Goal: Contribute content: Add original content to the website for others to see

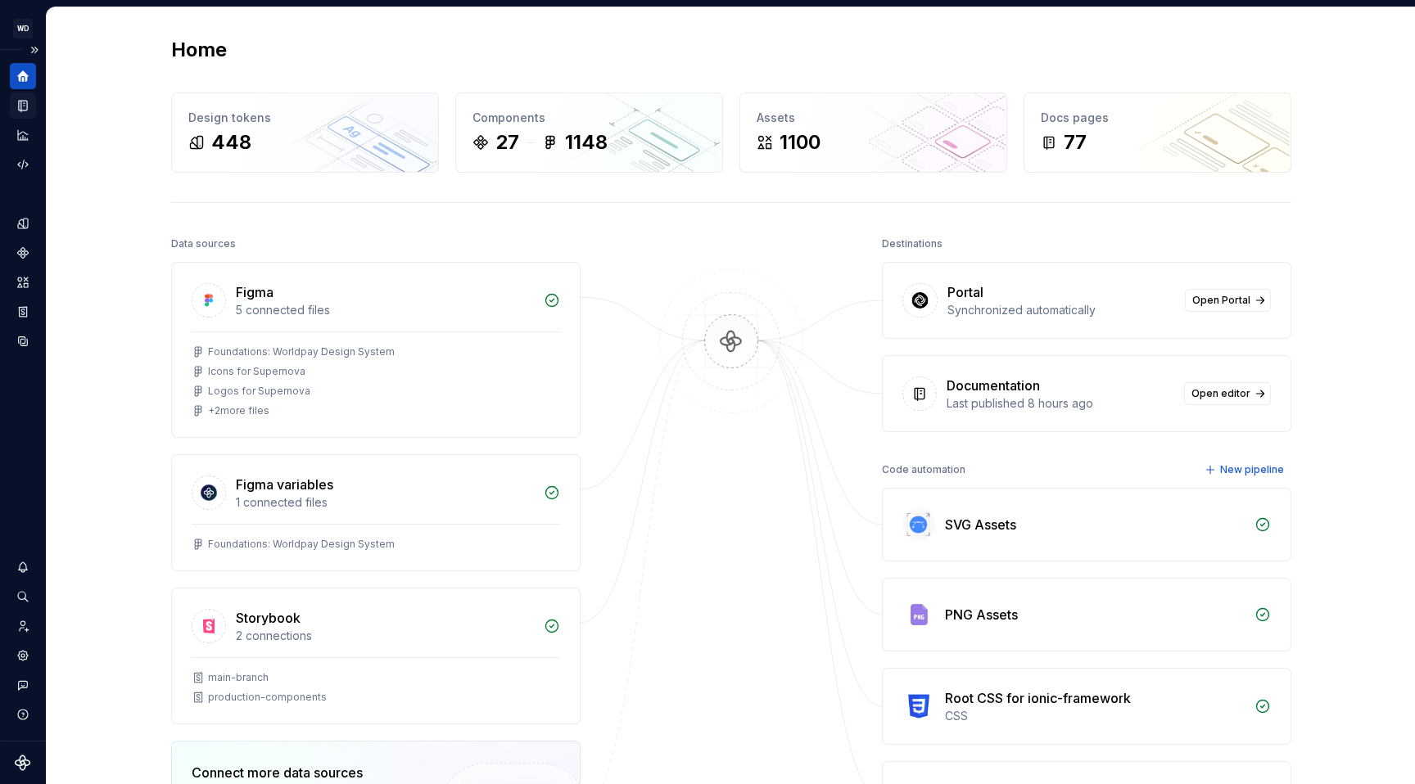
click at [23, 109] on icon "Documentation" at bounding box center [24, 106] width 7 height 9
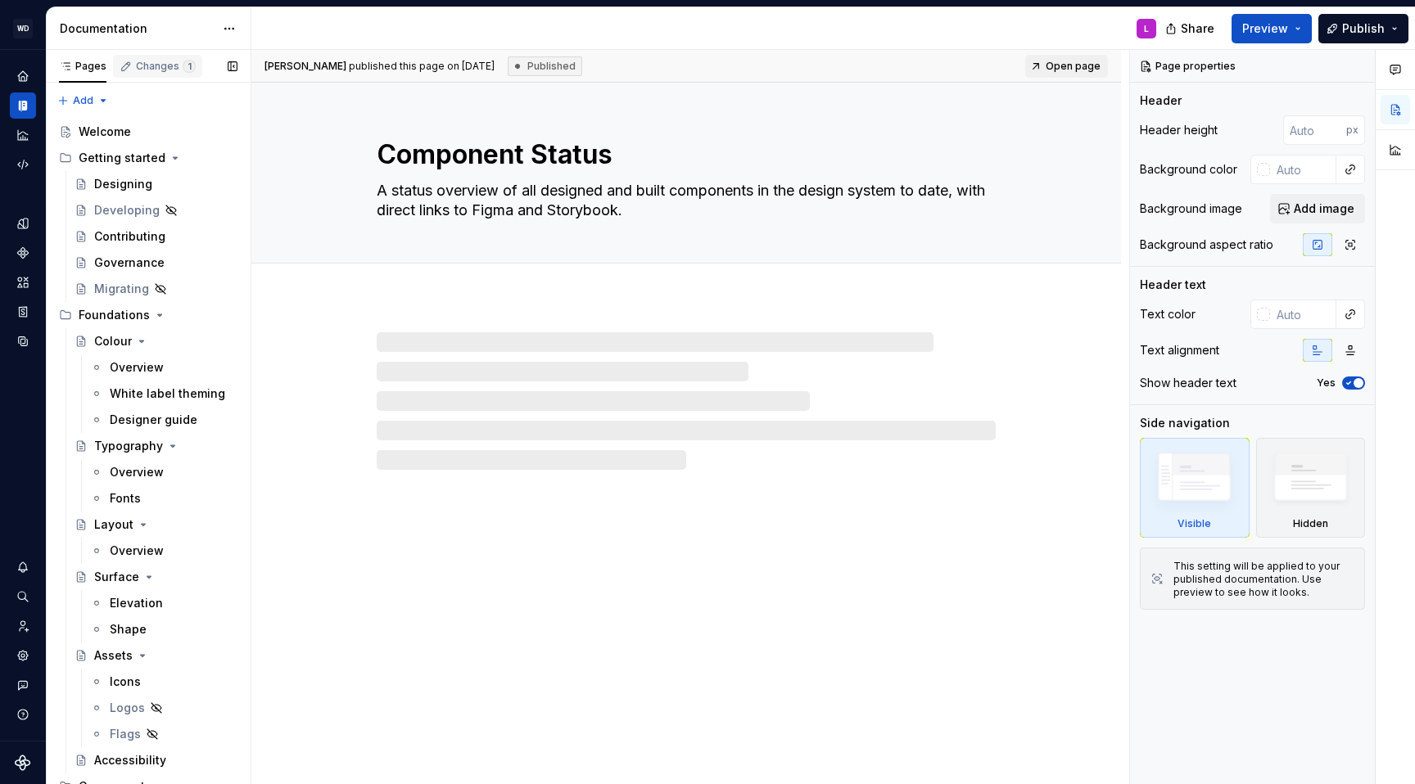
click at [172, 65] on div "Changes 1" at bounding box center [166, 66] width 60 height 13
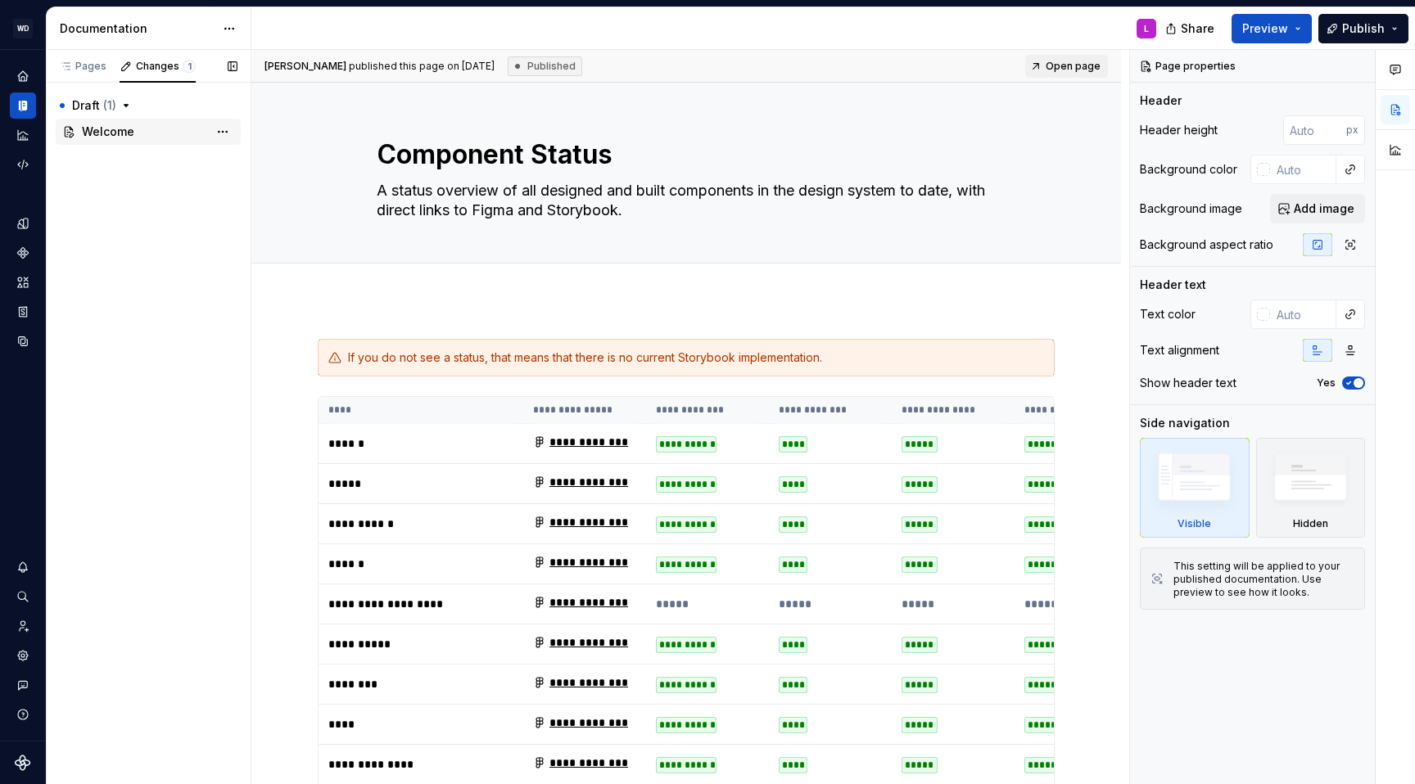
click at [93, 129] on span "Welcome" at bounding box center [108, 132] width 52 height 16
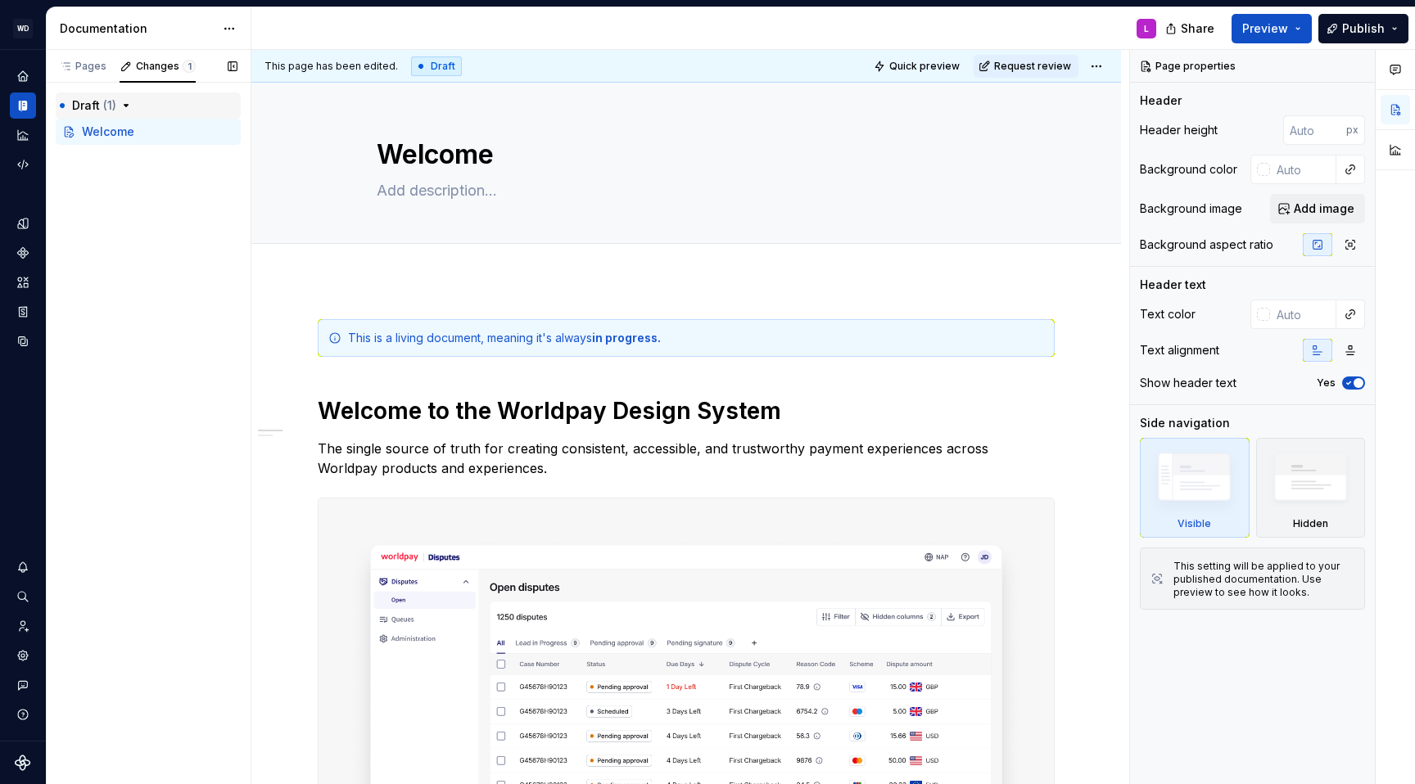
click at [150, 96] on button "Draft ( 1 )" at bounding box center [148, 106] width 185 height 26
drag, startPoint x: 114, startPoint y: 99, endPoint x: 94, endPoint y: 69, distance: 36.1
click at [114, 99] on span "( 1 )" at bounding box center [109, 105] width 13 height 14
click at [94, 66] on div "Pages" at bounding box center [82, 66] width 47 height 13
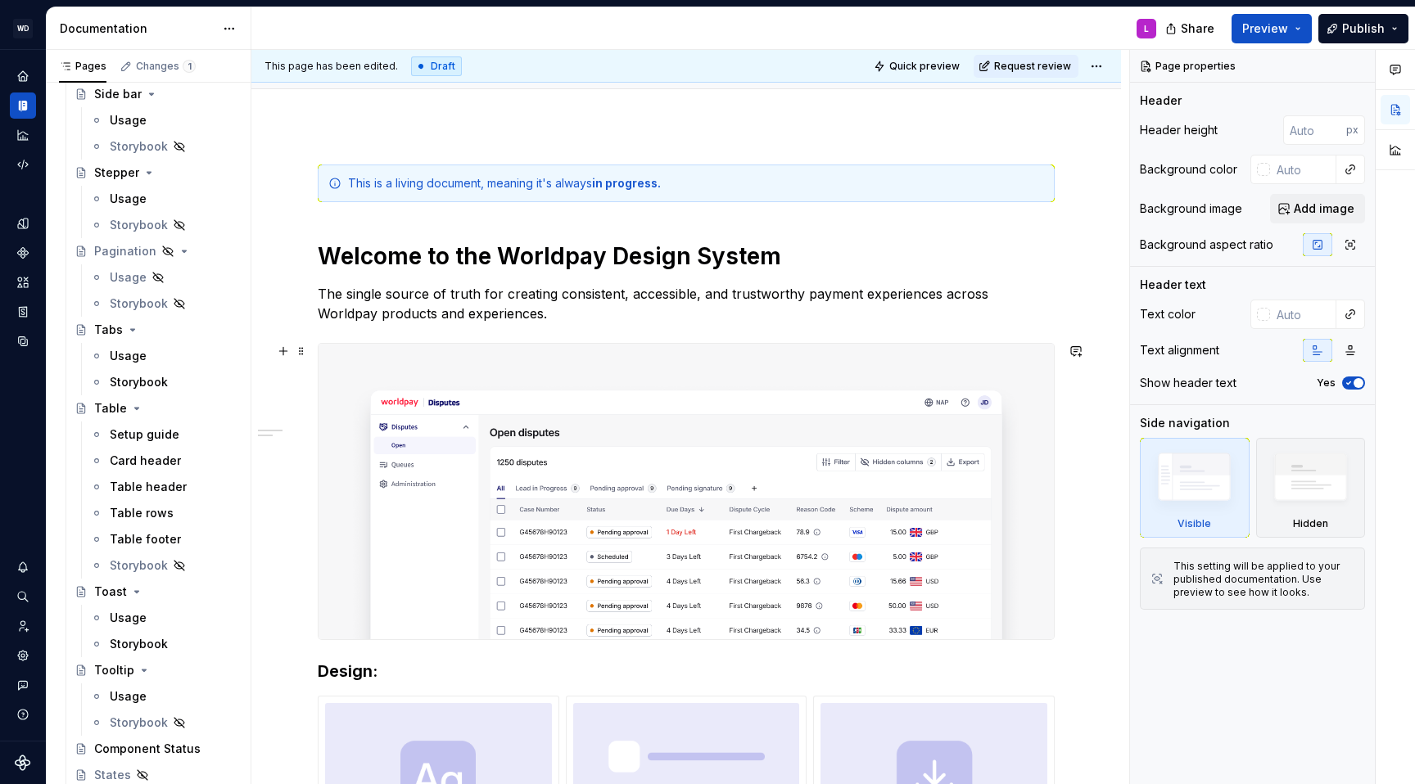
scroll to position [173, 0]
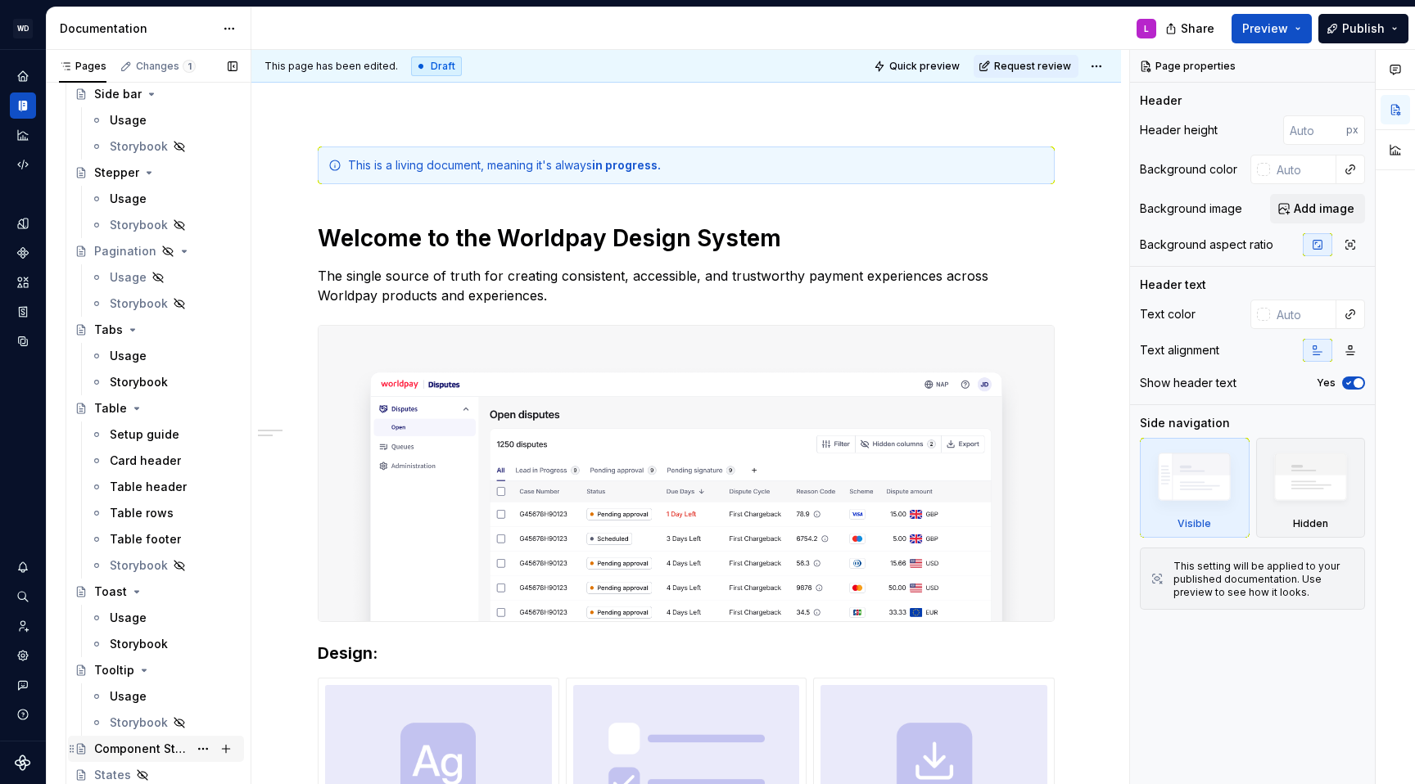
click at [156, 749] on div "Component Status" at bounding box center [141, 749] width 94 height 16
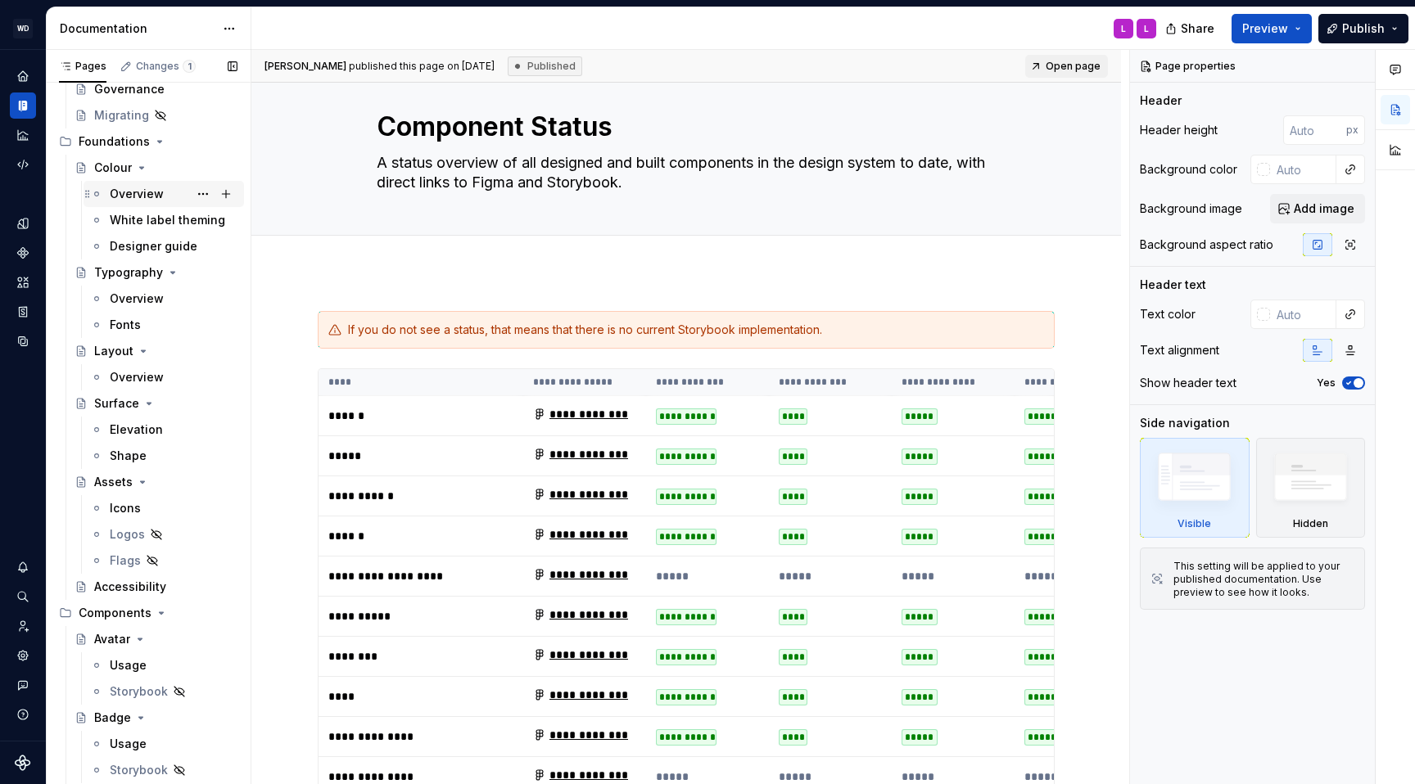
scroll to position [179, 0]
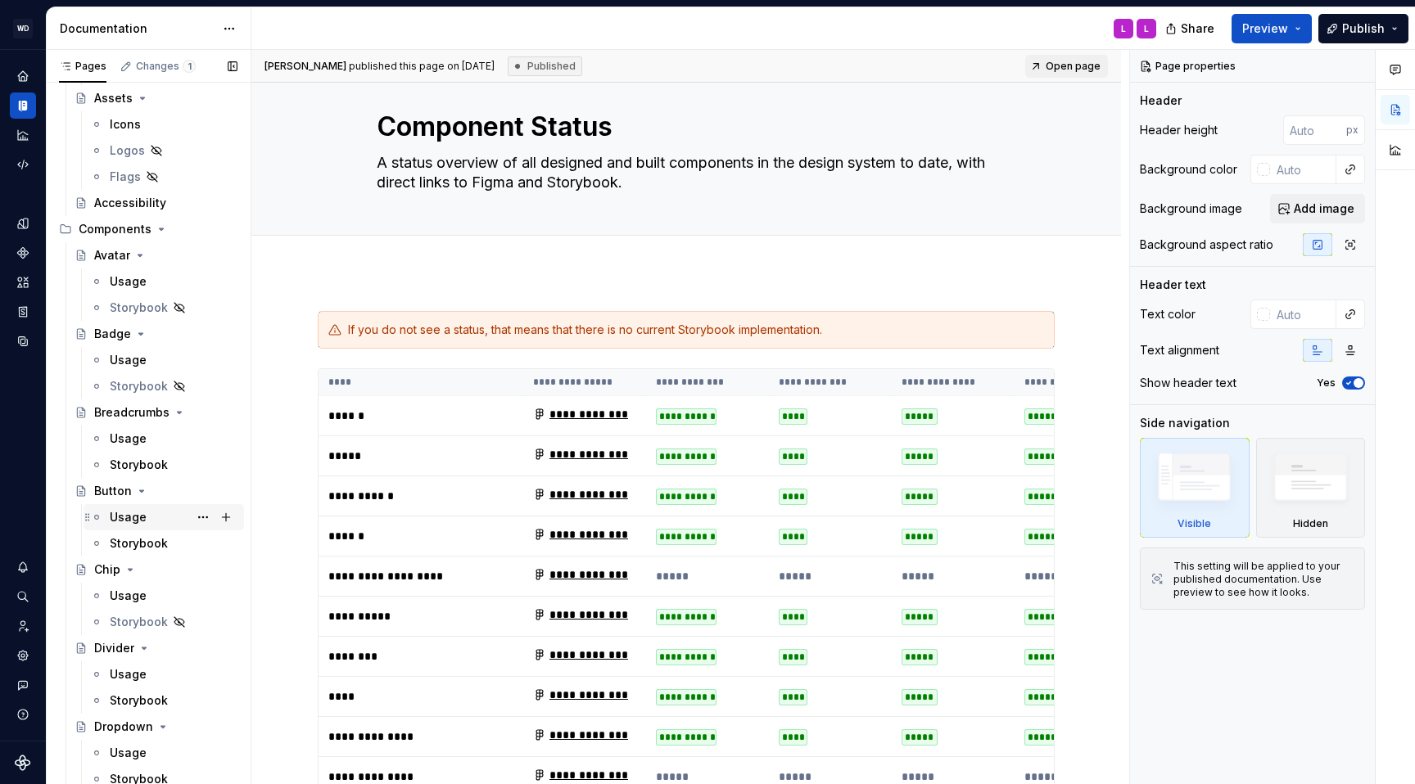
click at [142, 521] on div "Usage" at bounding box center [128, 517] width 37 height 16
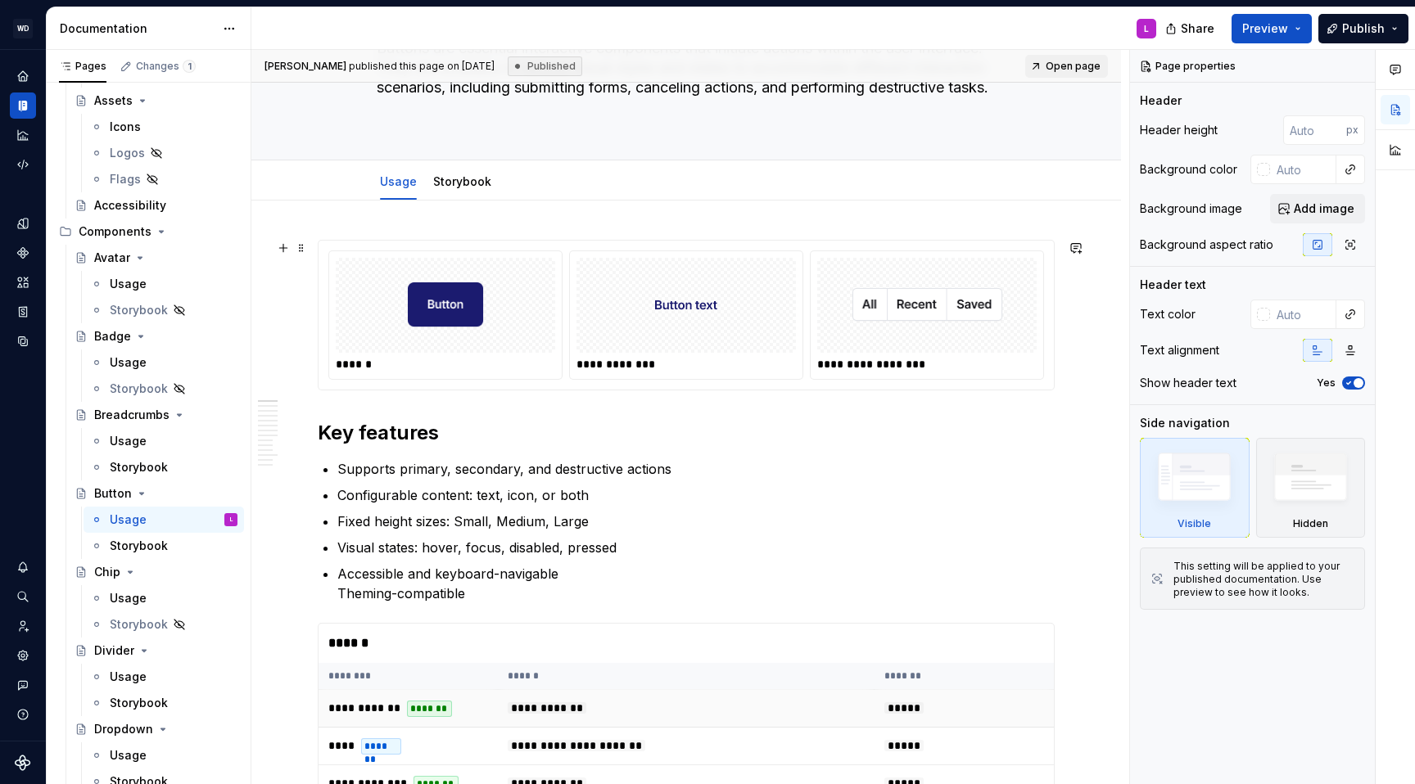
scroll to position [179, 0]
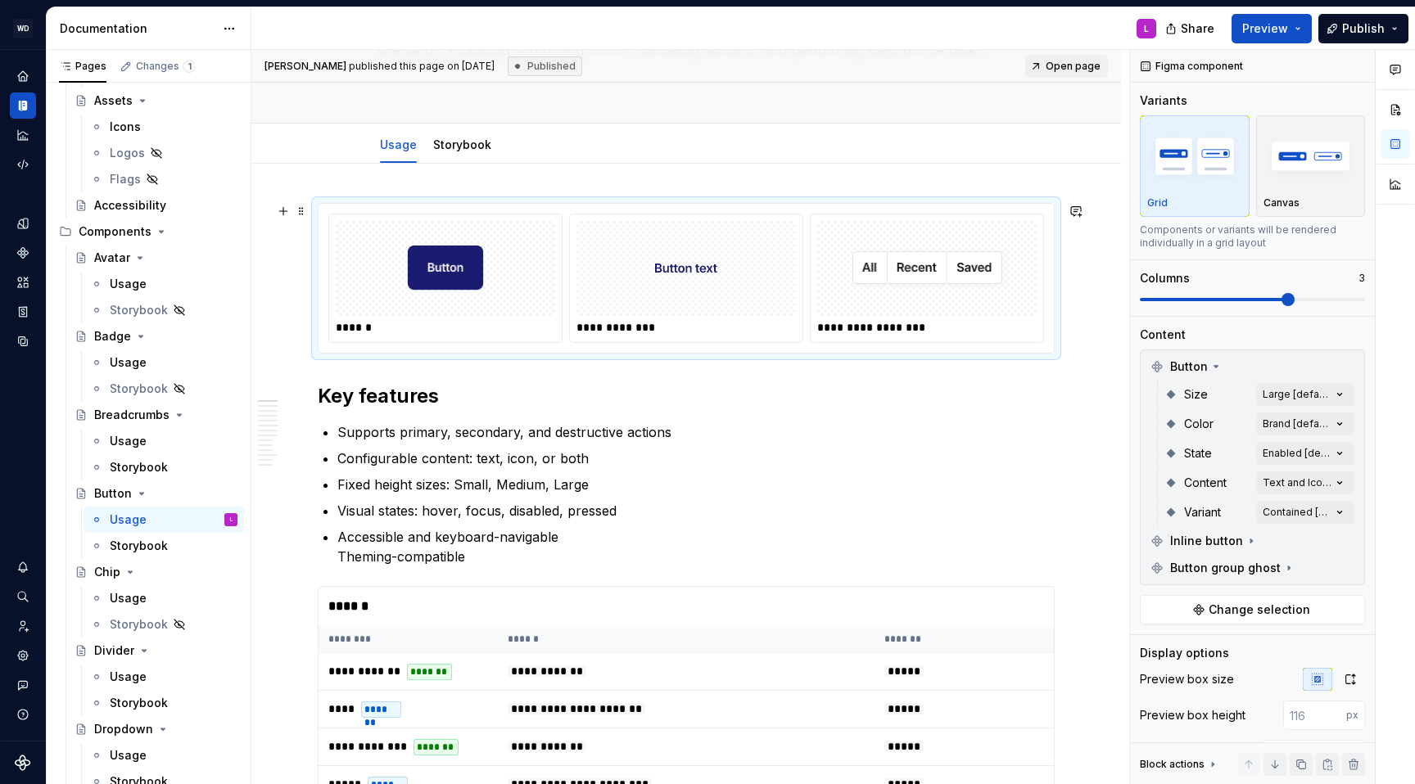
type textarea "*"
click at [366, 208] on div "**********" at bounding box center [685, 278] width 735 height 149
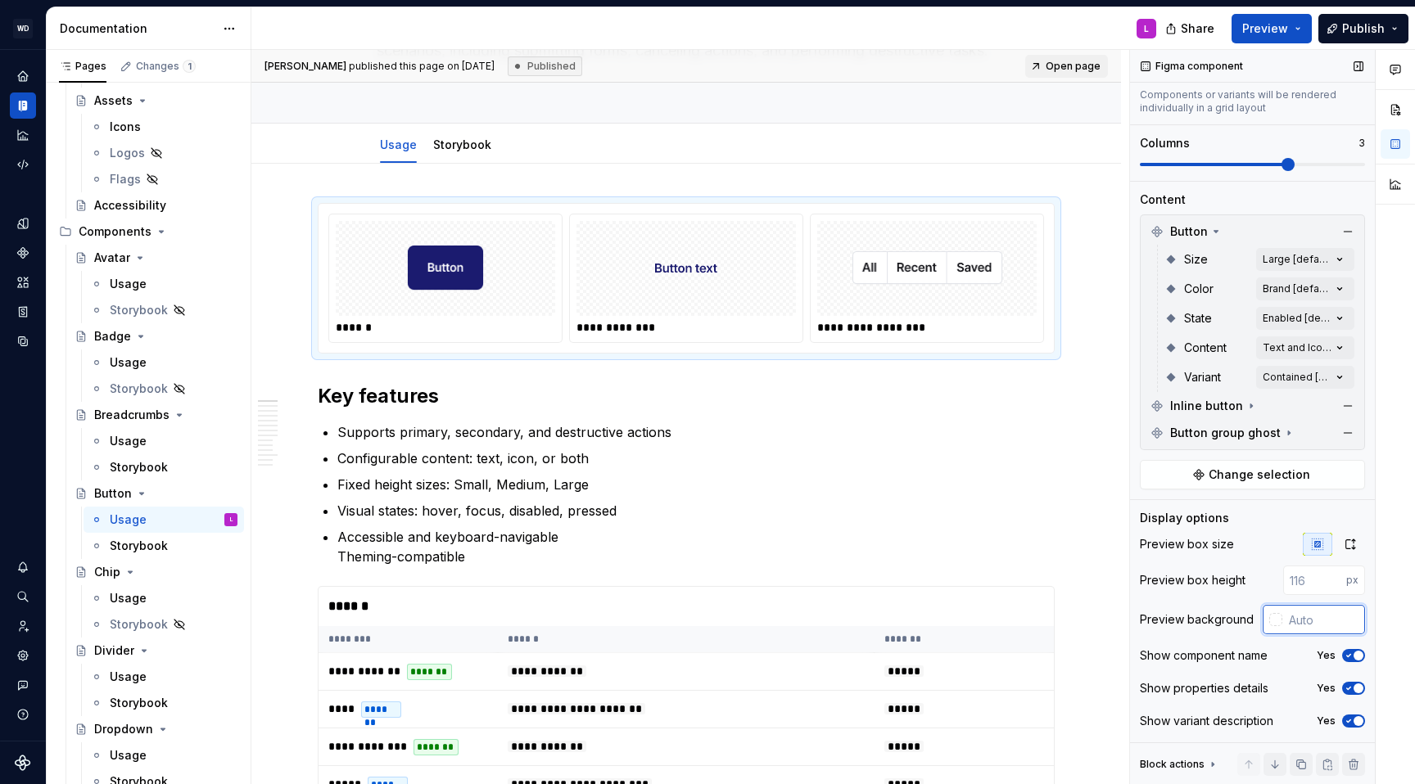
click at [1309, 614] on input "text" at bounding box center [1323, 619] width 83 height 29
type input "#FFFFFF"
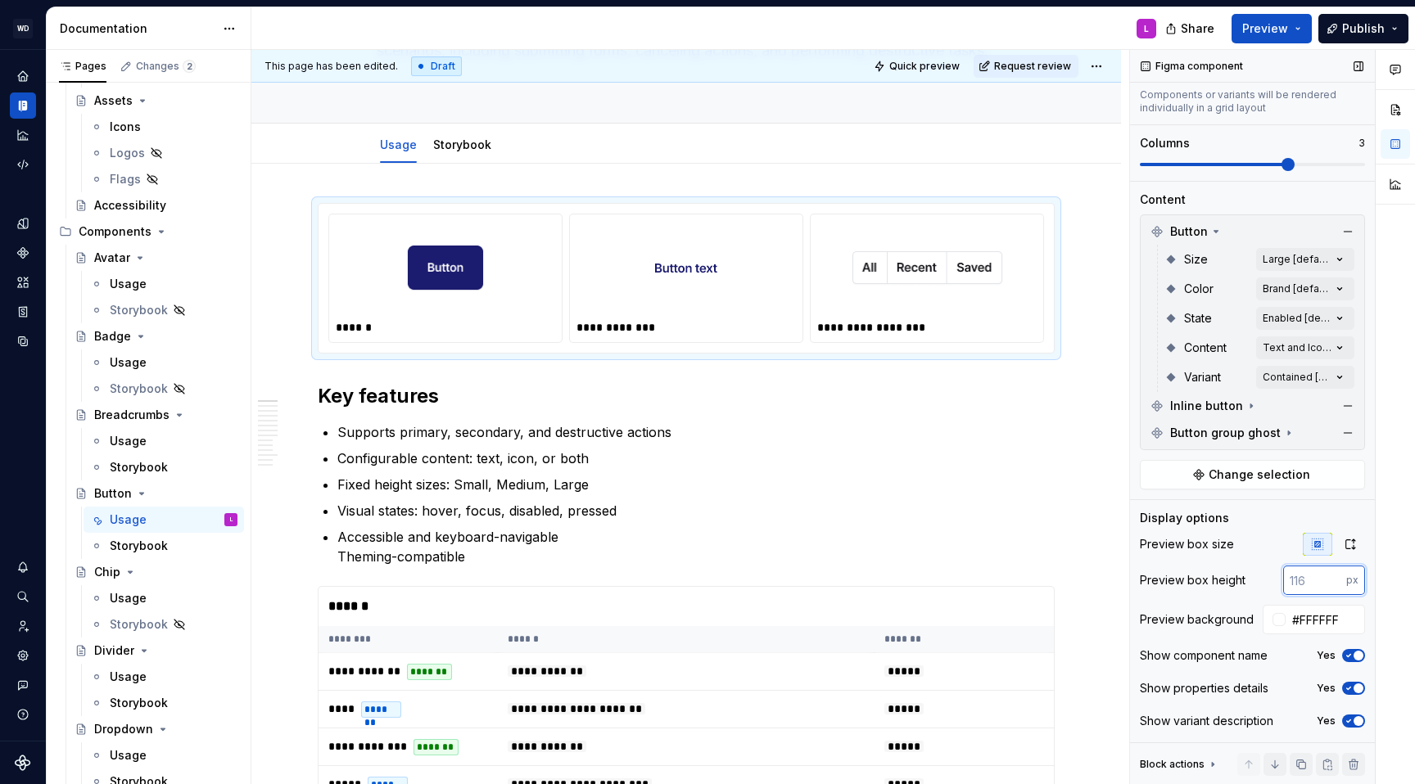
click at [1305, 579] on input "number" at bounding box center [1314, 580] width 63 height 29
type input "120"
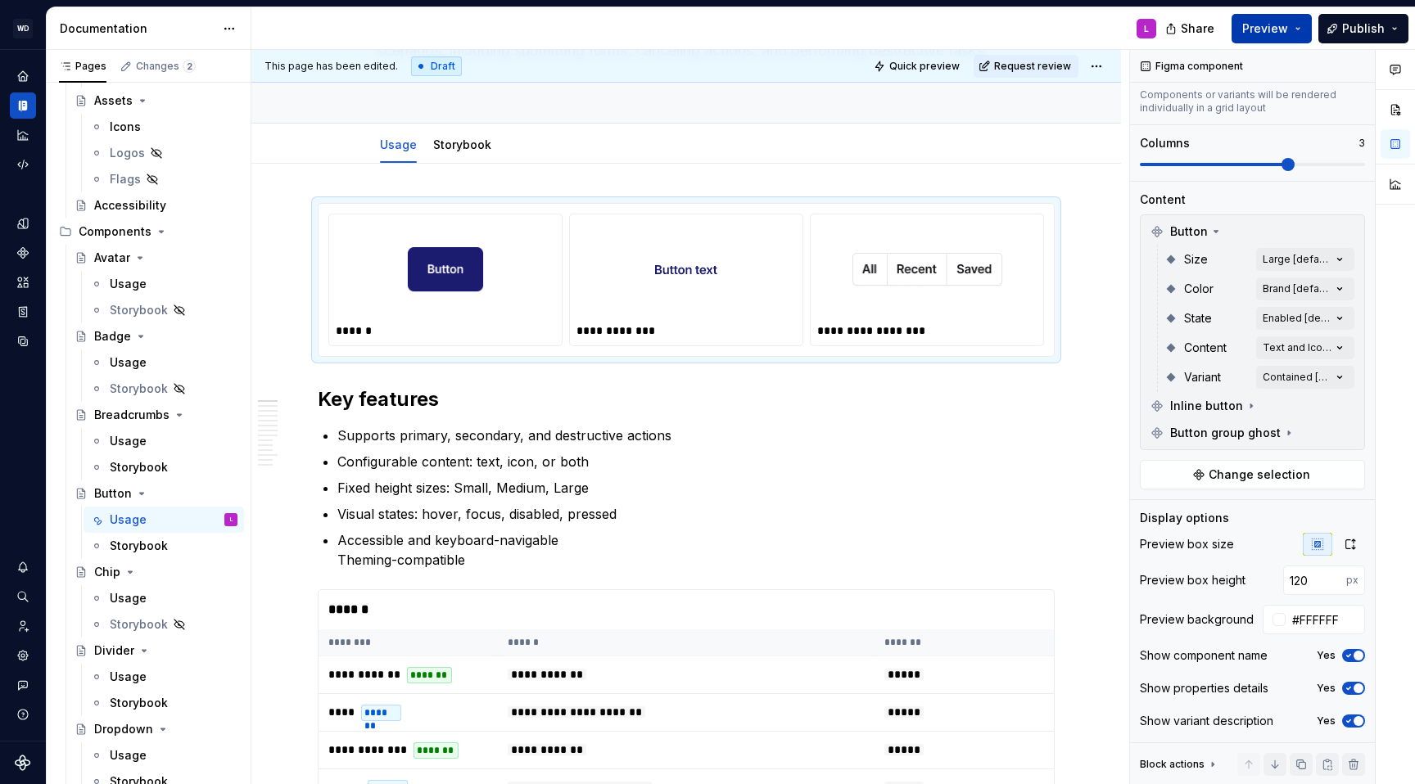
drag, startPoint x: 1298, startPoint y: 25, endPoint x: 1294, endPoint y: 34, distance: 10.4
click at [1298, 25] on button "Preview" at bounding box center [1271, 28] width 80 height 29
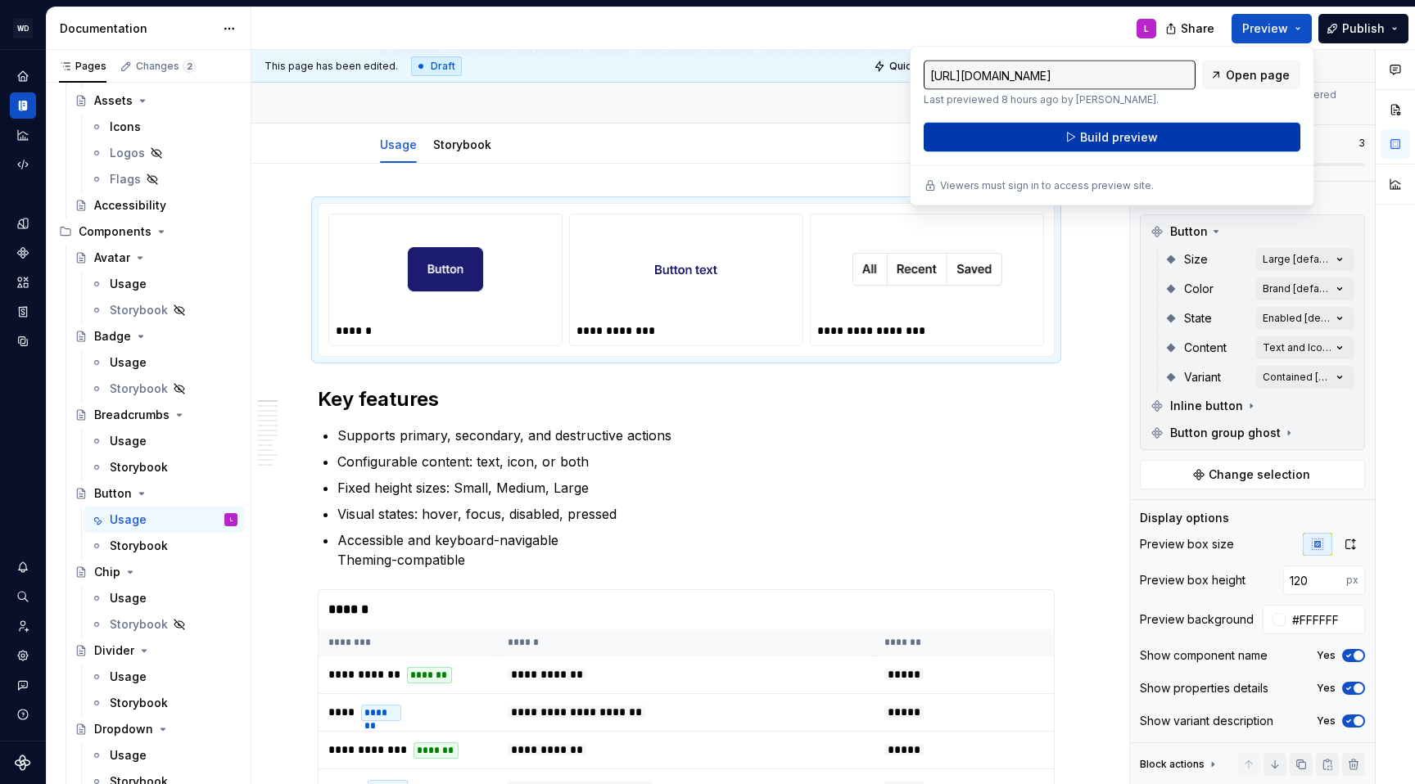
click at [1230, 127] on button "Build preview" at bounding box center [1111, 137] width 377 height 29
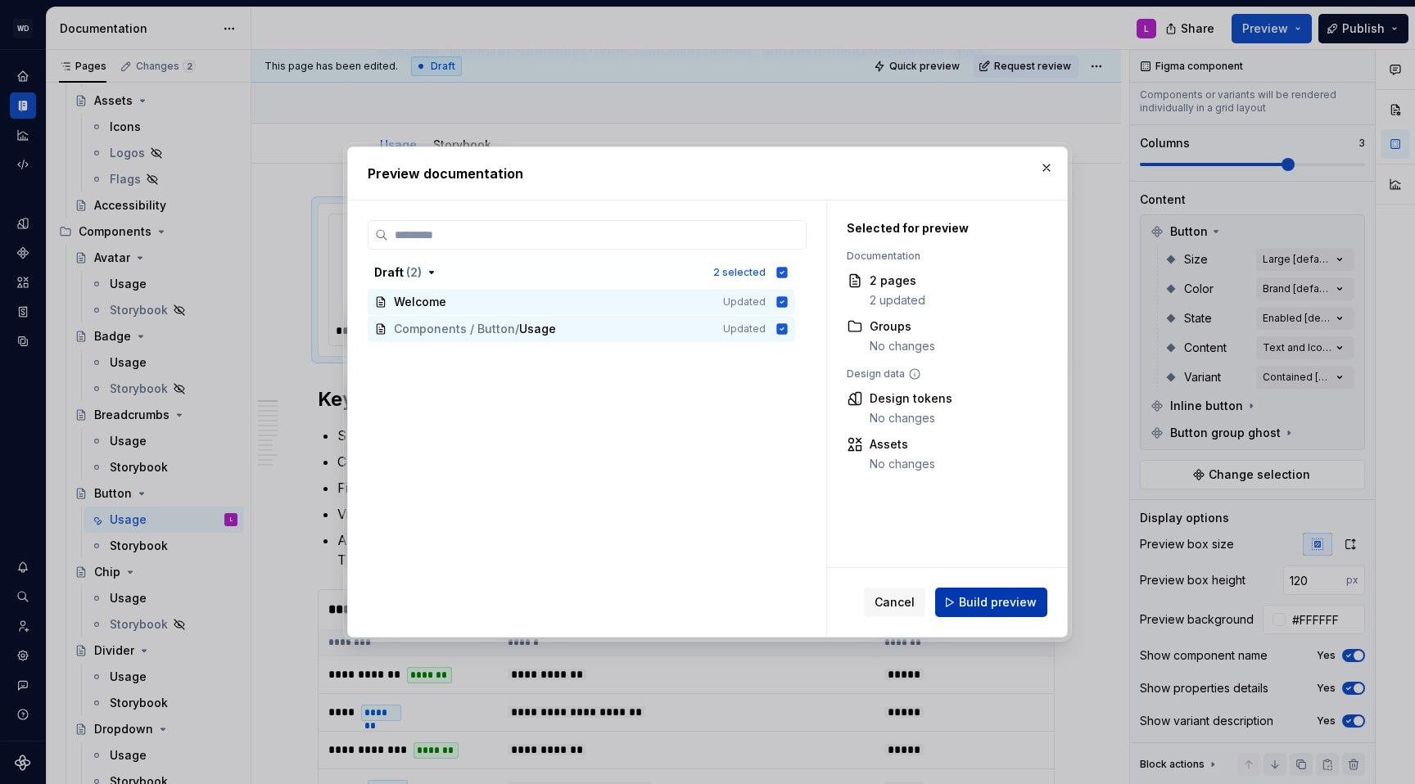
click at [982, 601] on span "Build preview" at bounding box center [998, 602] width 78 height 16
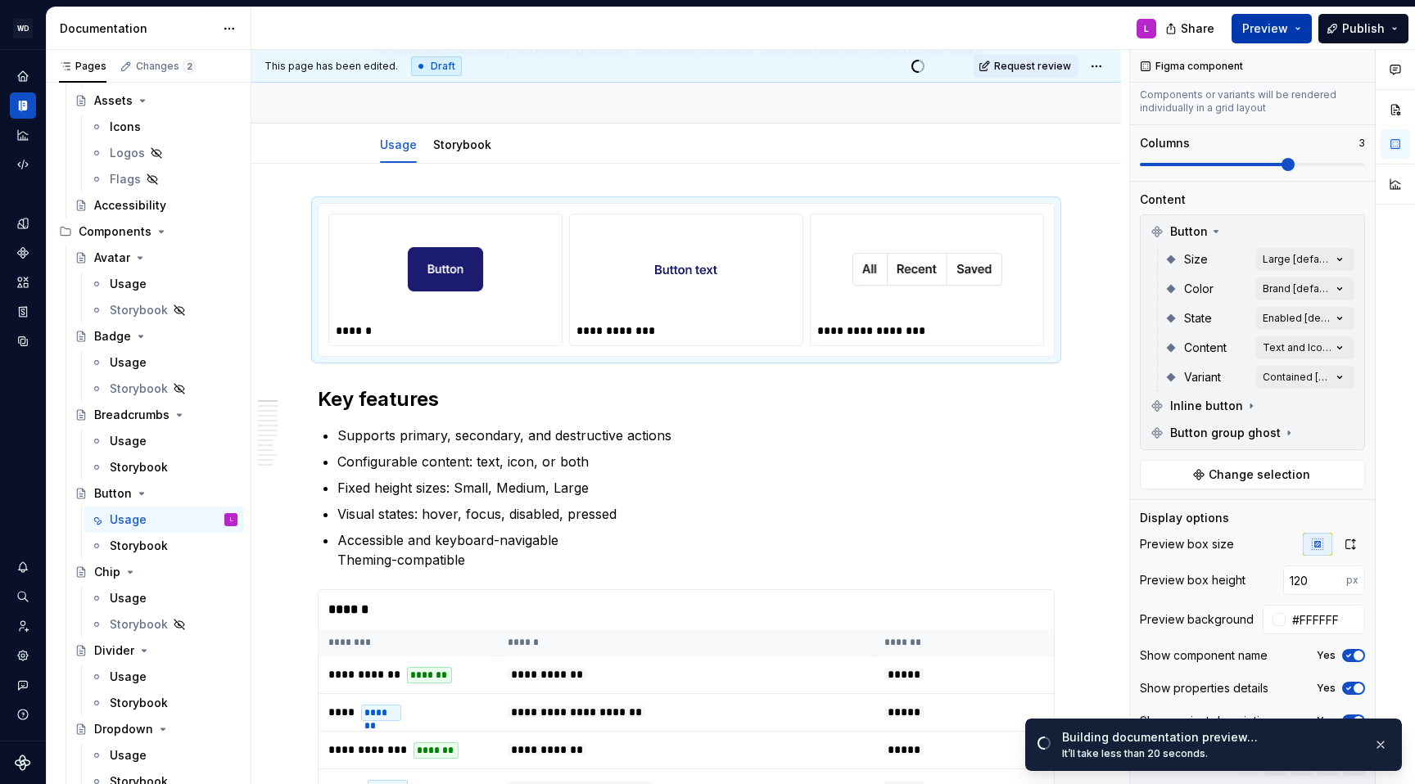
click at [1291, 31] on button "Preview" at bounding box center [1271, 28] width 80 height 29
click at [1211, 10] on div "Share Preview Publish" at bounding box center [1292, 28] width 246 height 42
click at [849, 313] on div at bounding box center [926, 270] width 219 height 98
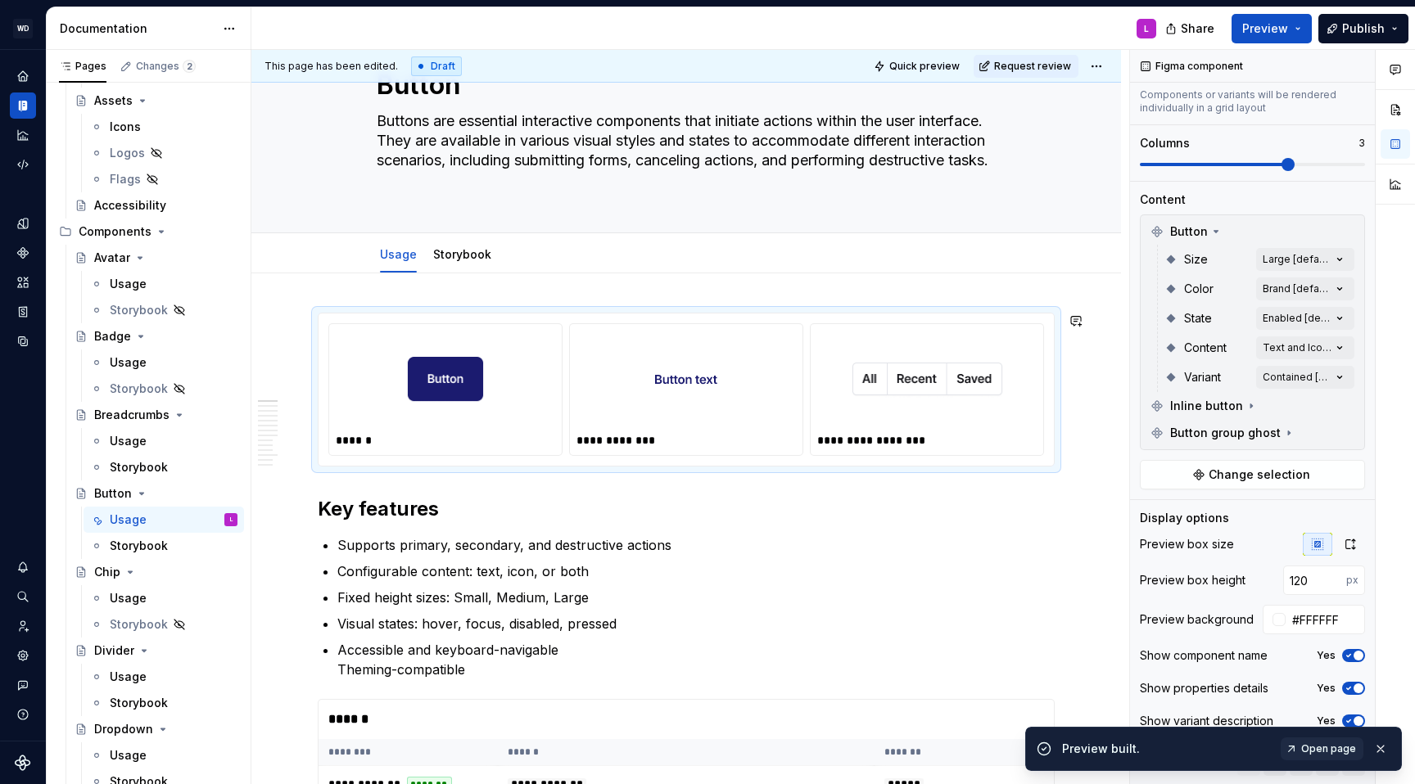
scroll to position [0, 0]
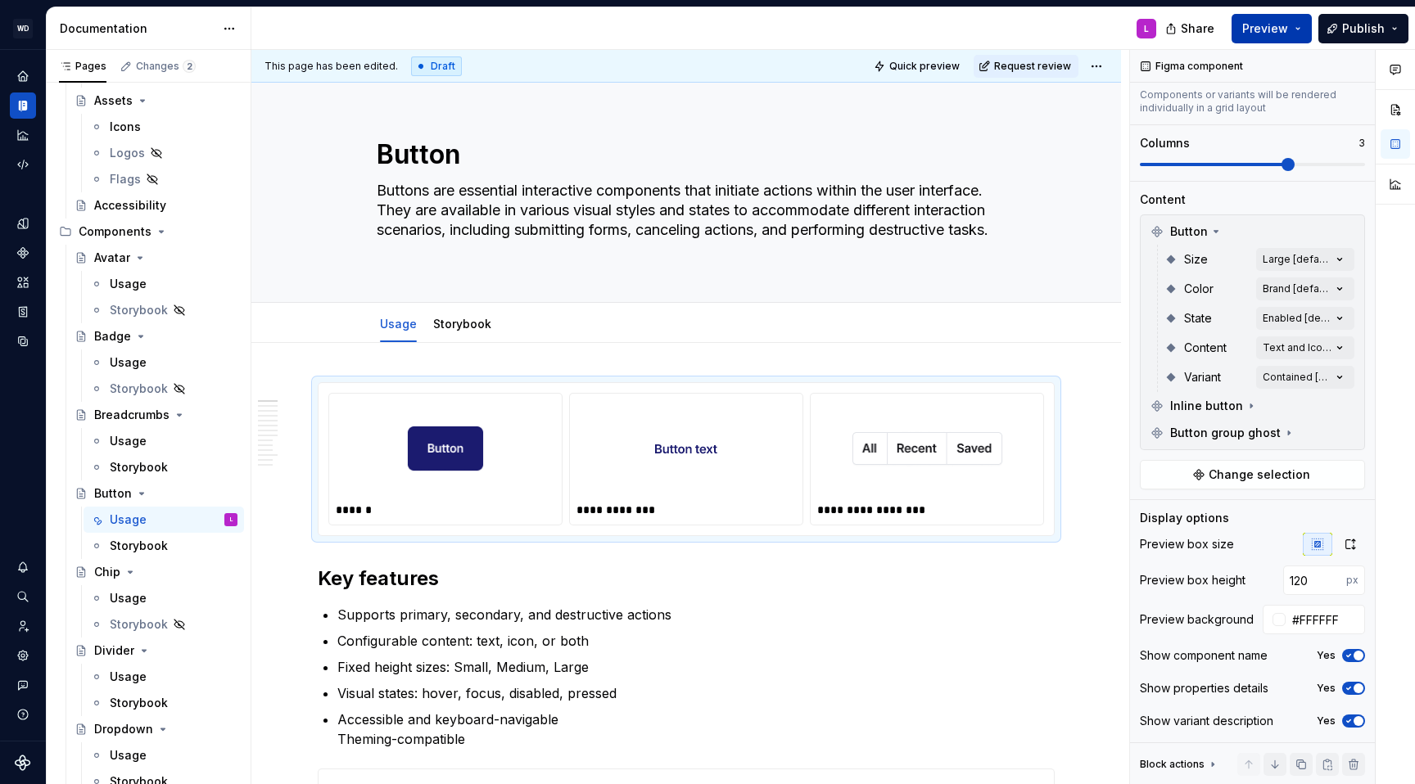
click at [1293, 25] on button "Preview" at bounding box center [1271, 28] width 80 height 29
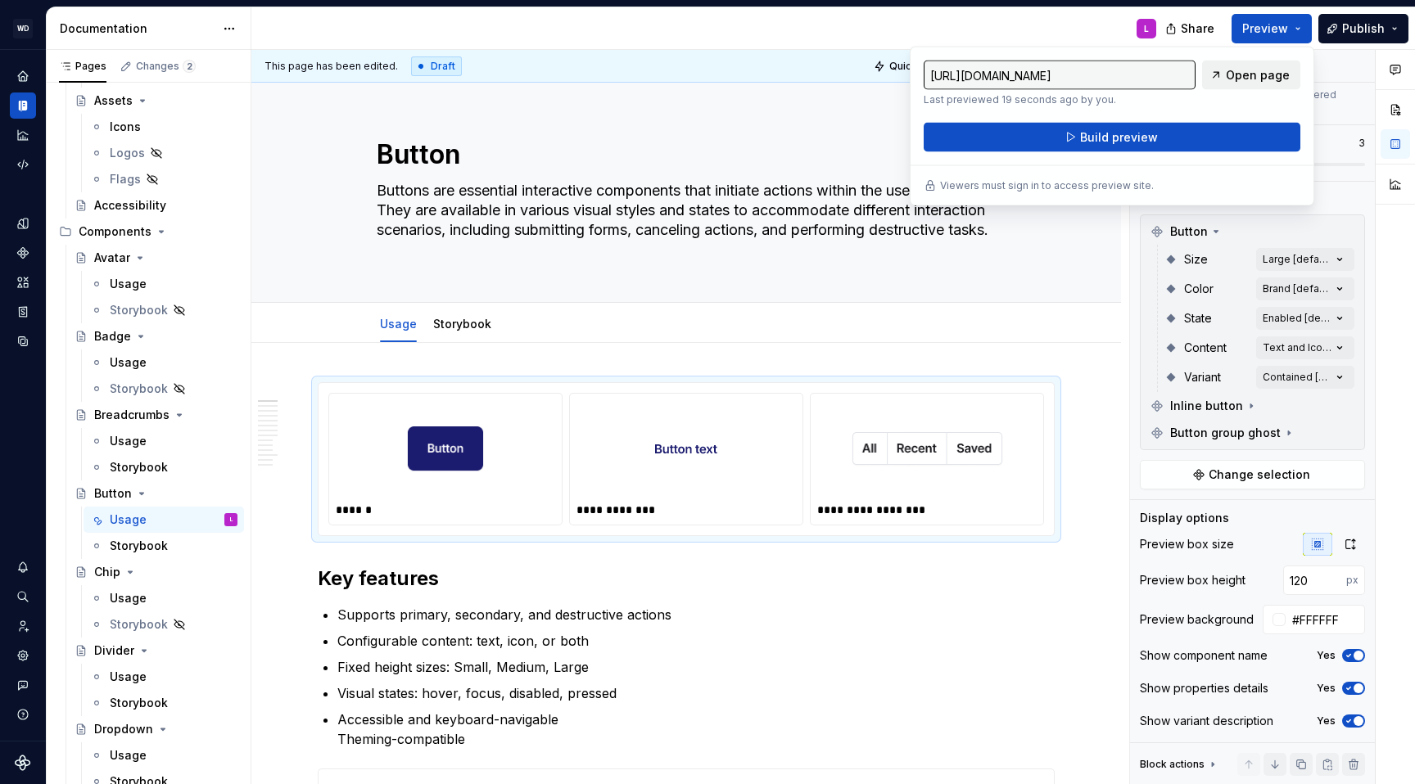
click at [1267, 73] on span "Open page" at bounding box center [1258, 75] width 64 height 16
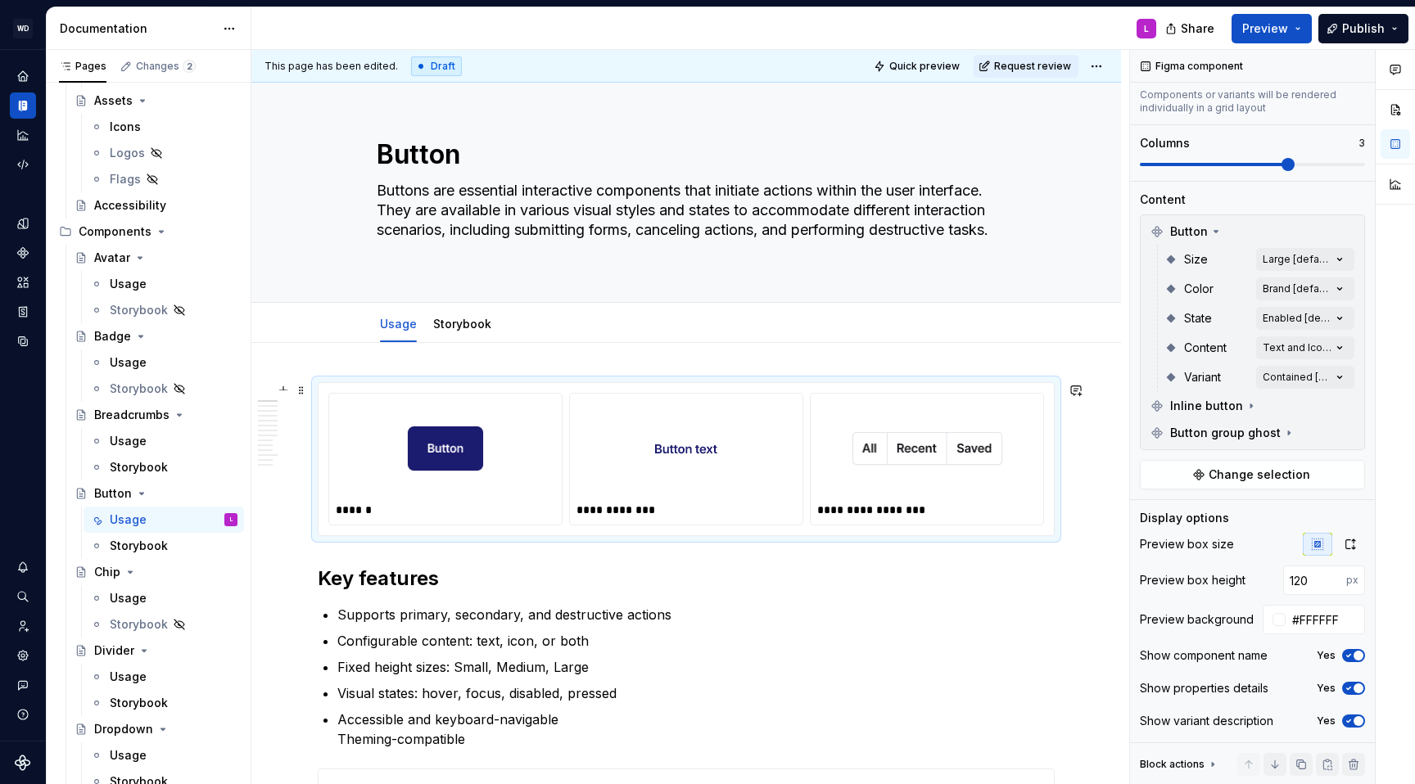
click at [611, 474] on div at bounding box center [685, 449] width 219 height 98
click at [1346, 544] on icon "button" at bounding box center [1349, 544] width 13 height 13
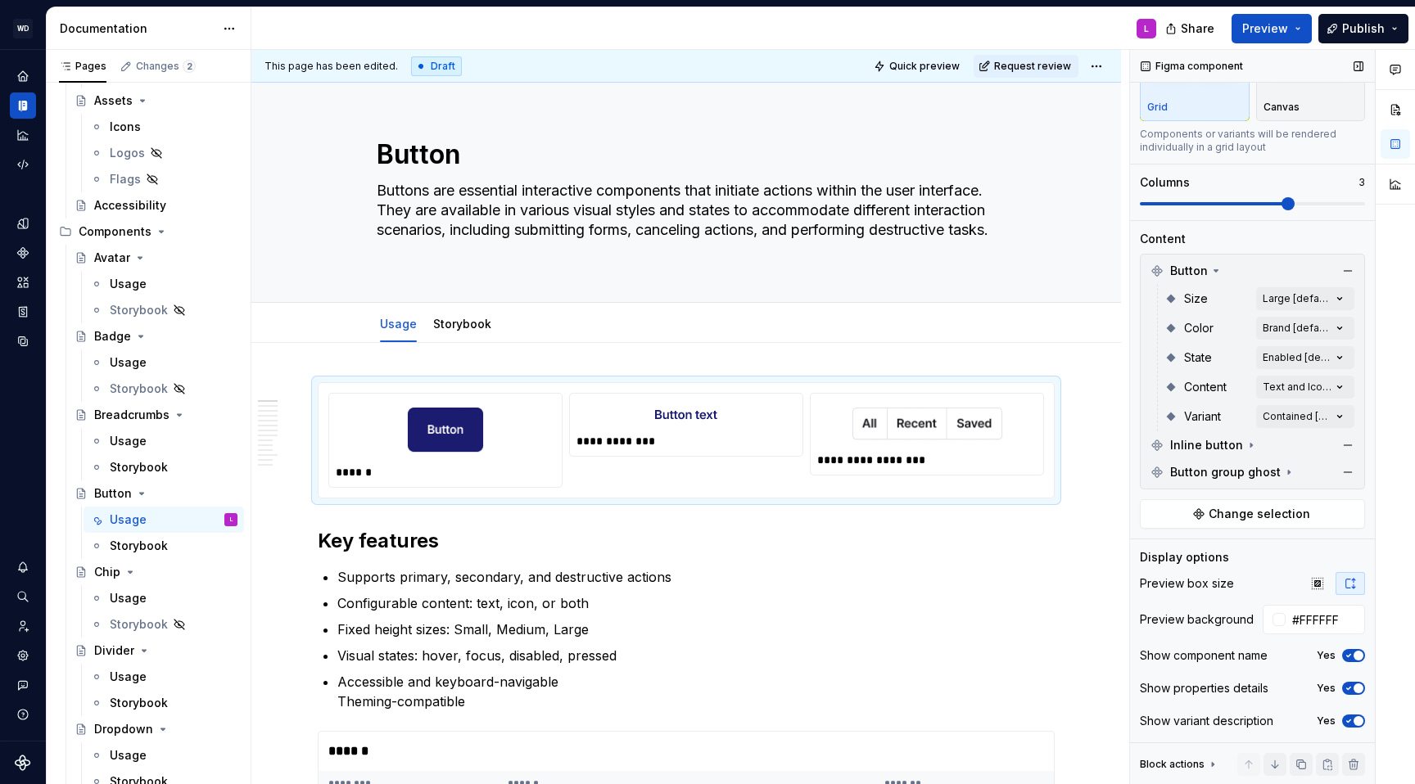
scroll to position [96, 0]
click at [1317, 588] on icon "button" at bounding box center [1317, 583] width 13 height 13
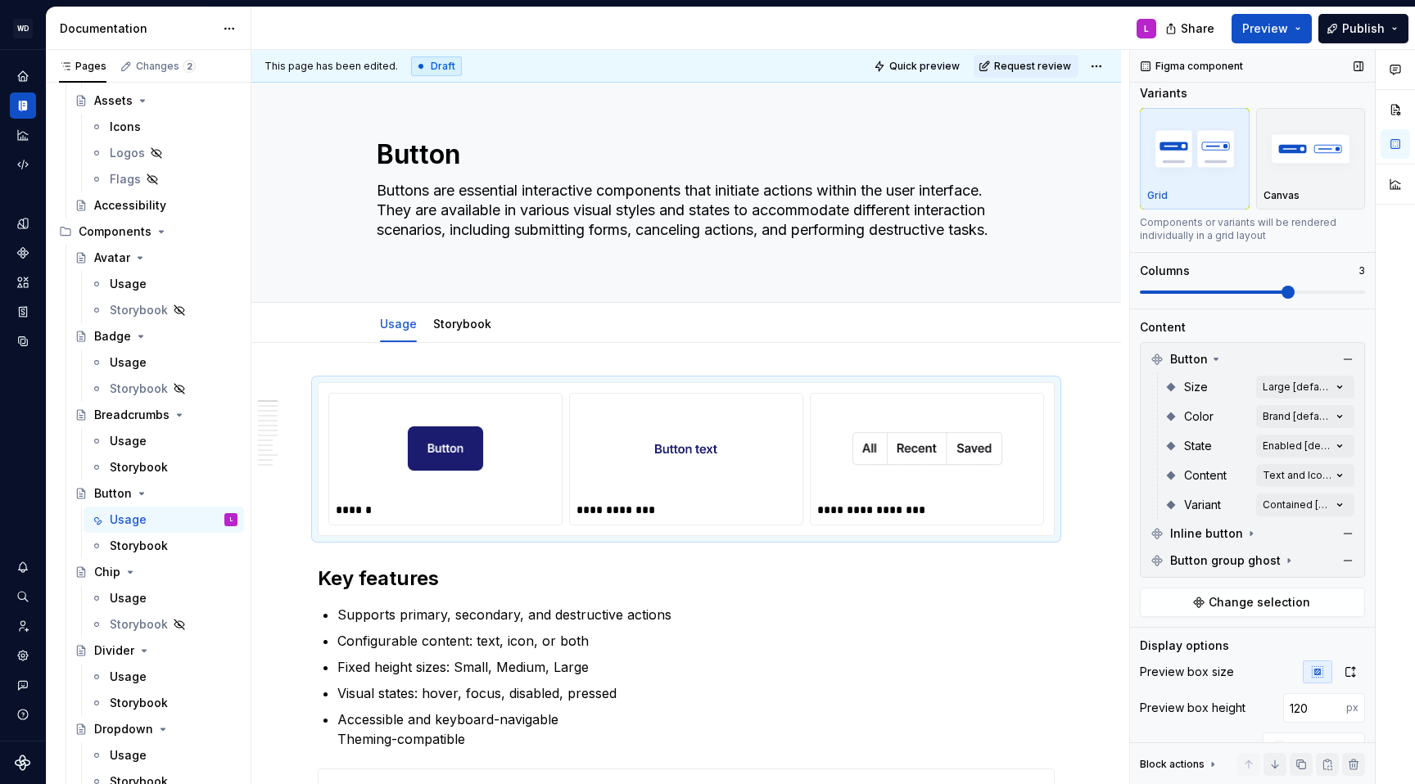
scroll to position [0, 0]
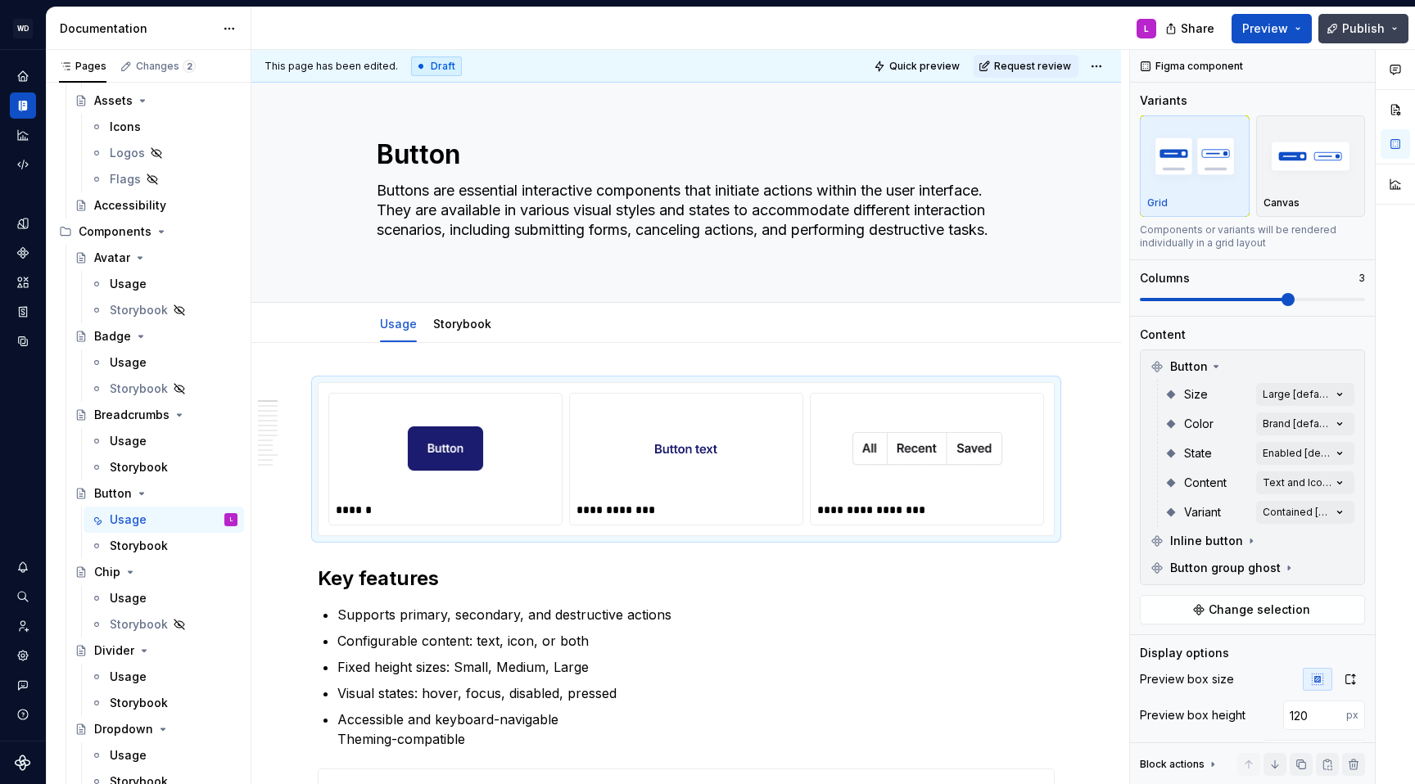
click at [1379, 25] on span "Publish" at bounding box center [1363, 28] width 43 height 16
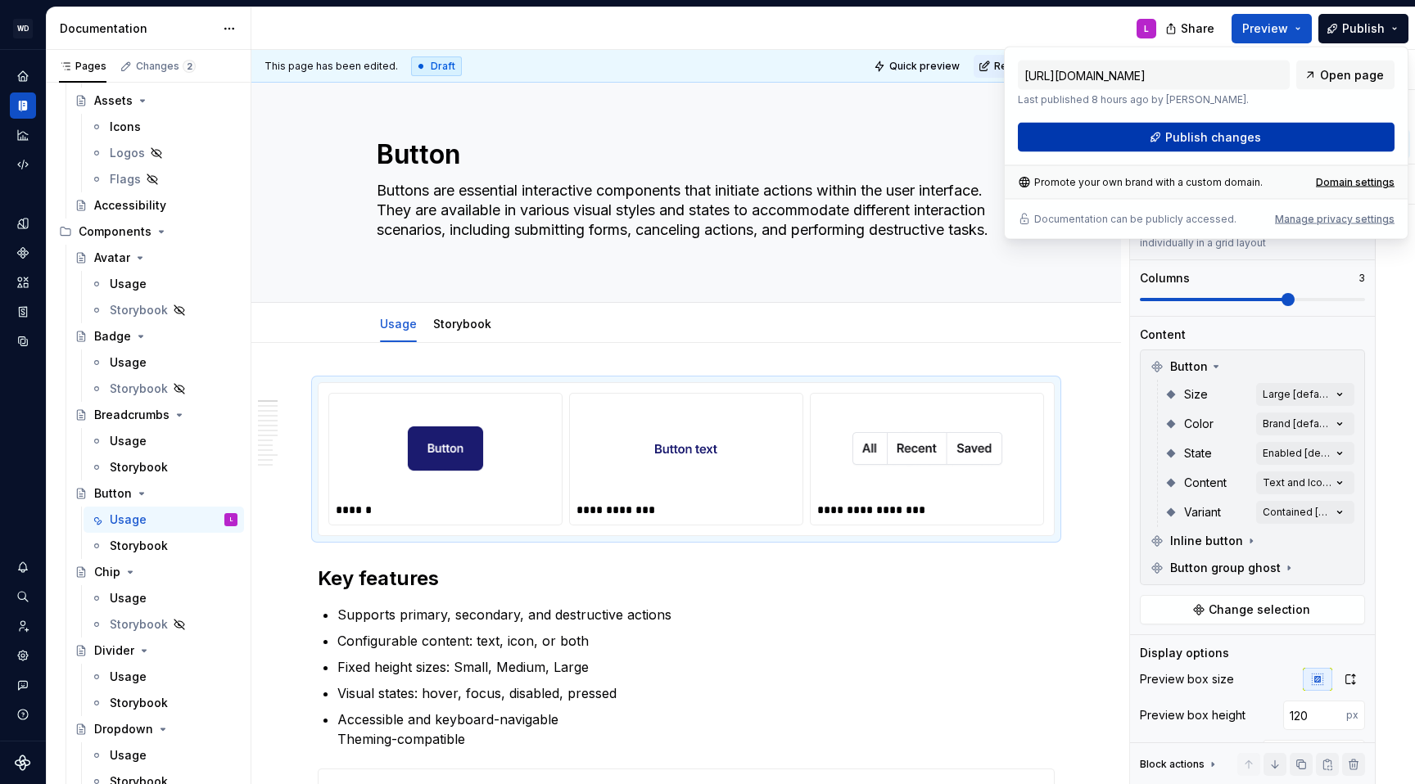
click at [1237, 140] on span "Publish changes" at bounding box center [1213, 137] width 96 height 16
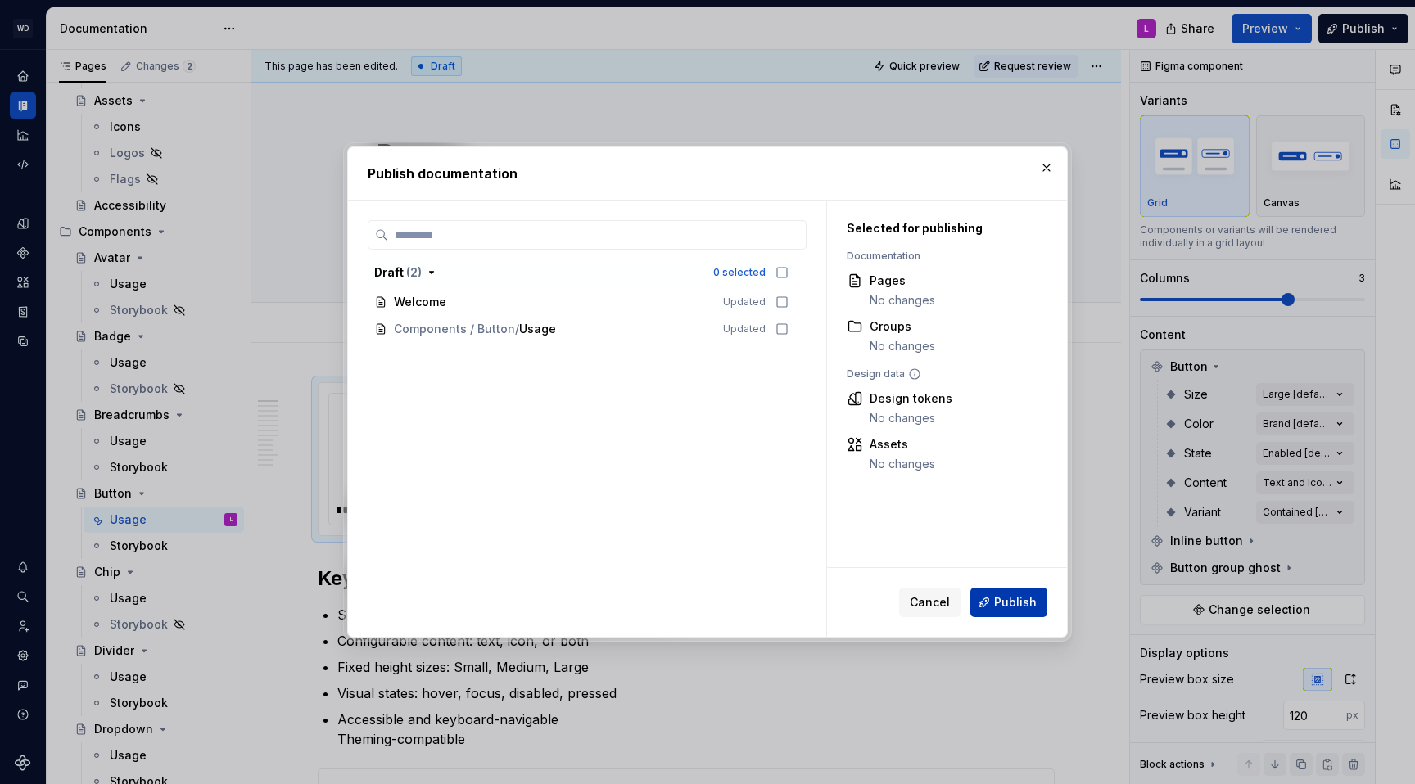
click at [1006, 594] on button "Publish" at bounding box center [1008, 602] width 77 height 29
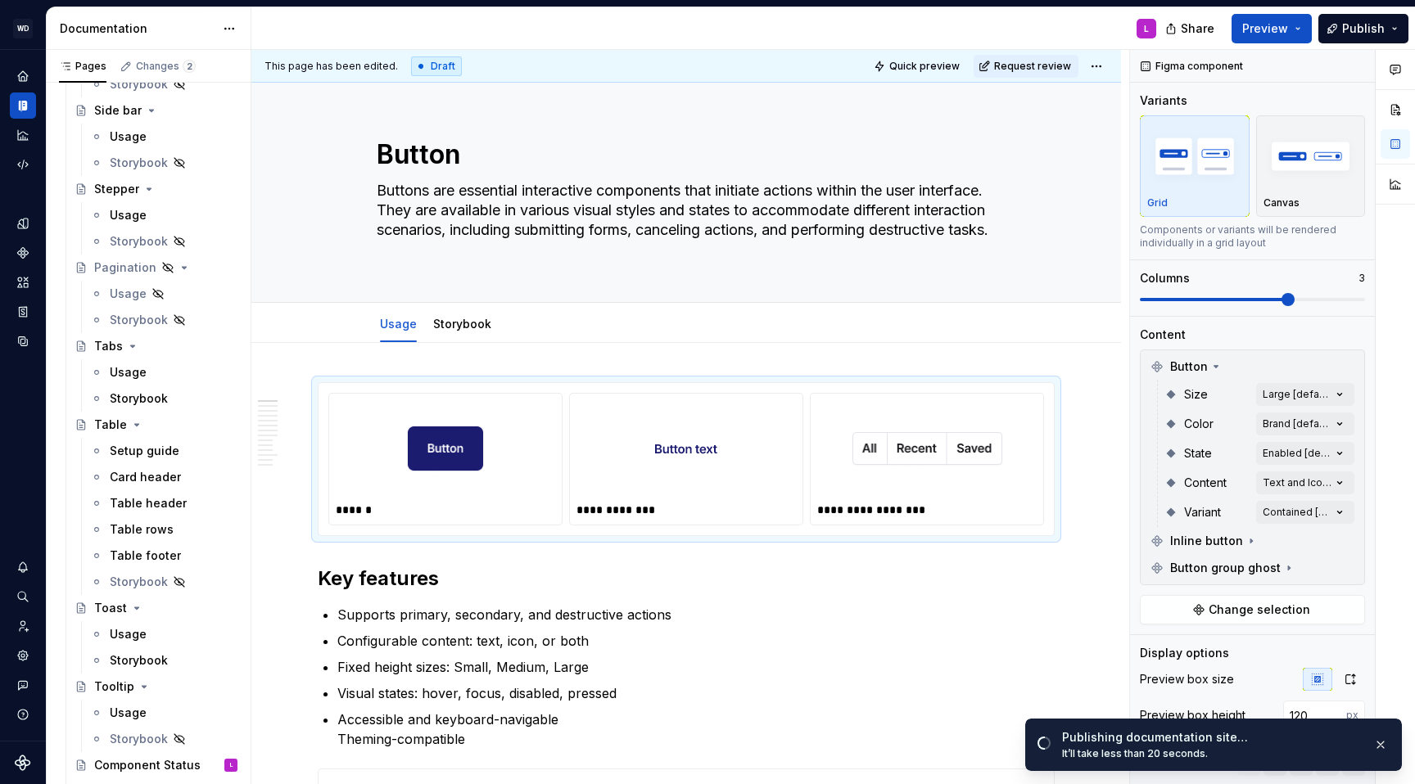
scroll to position [2197, 0]
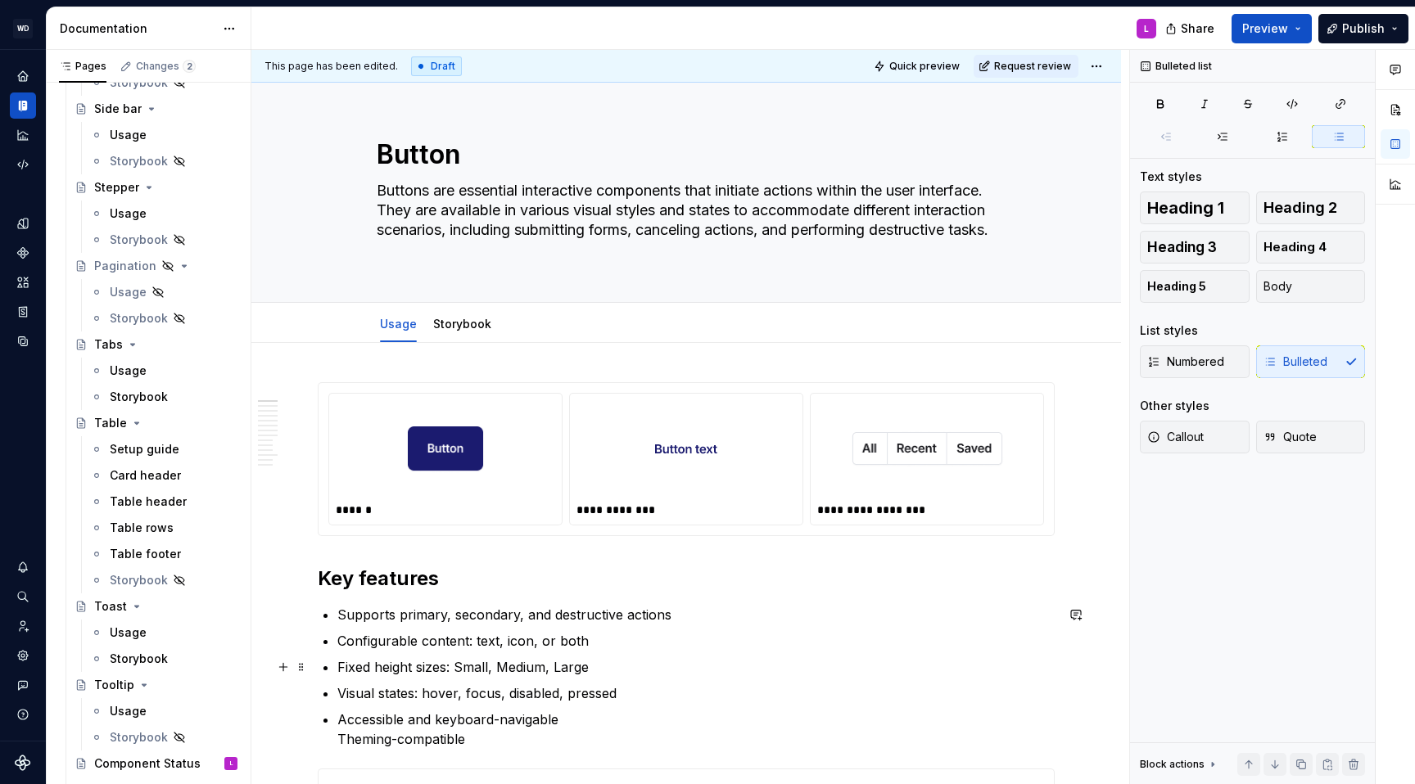
click at [807, 674] on p "Fixed height sizes: Small, Medium, Large" at bounding box center [695, 667] width 717 height 20
type textarea "*"
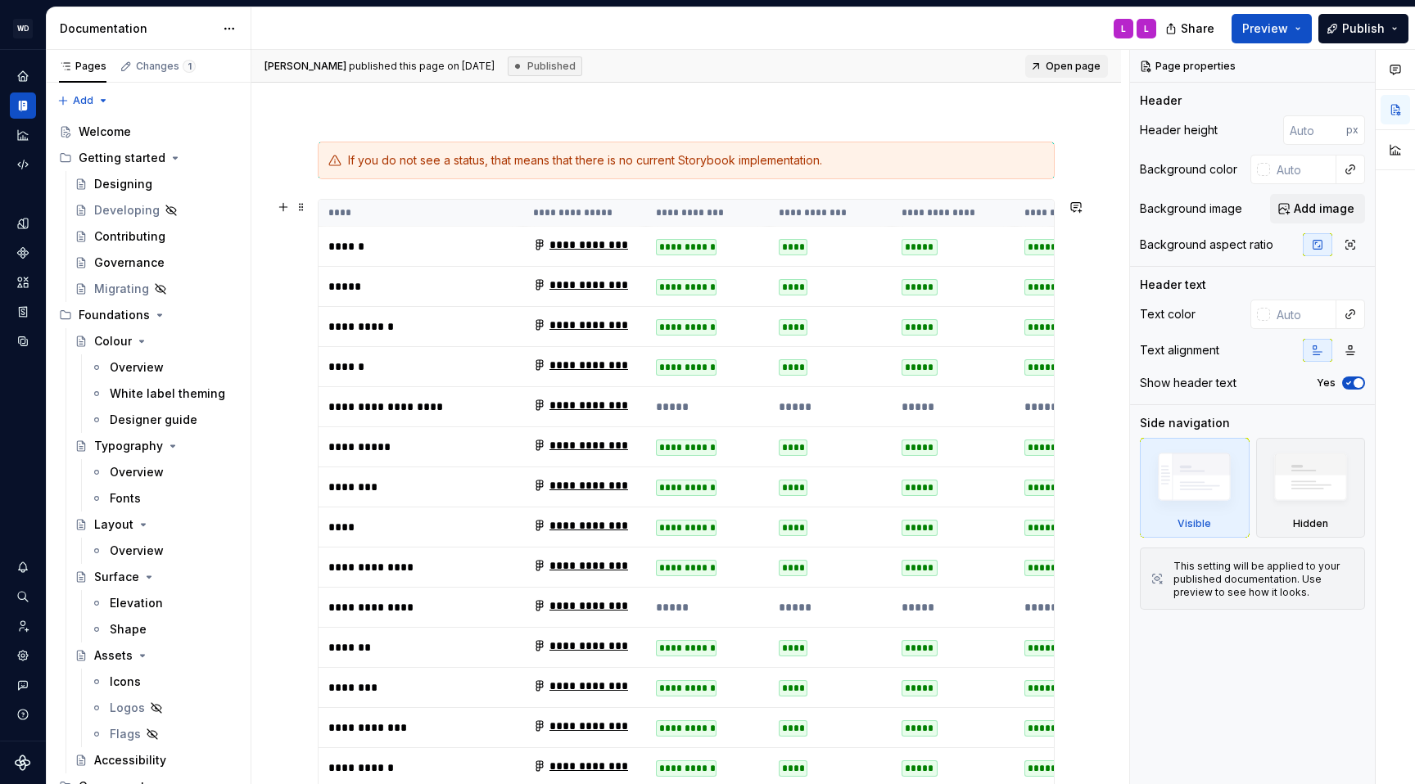
scroll to position [212, 0]
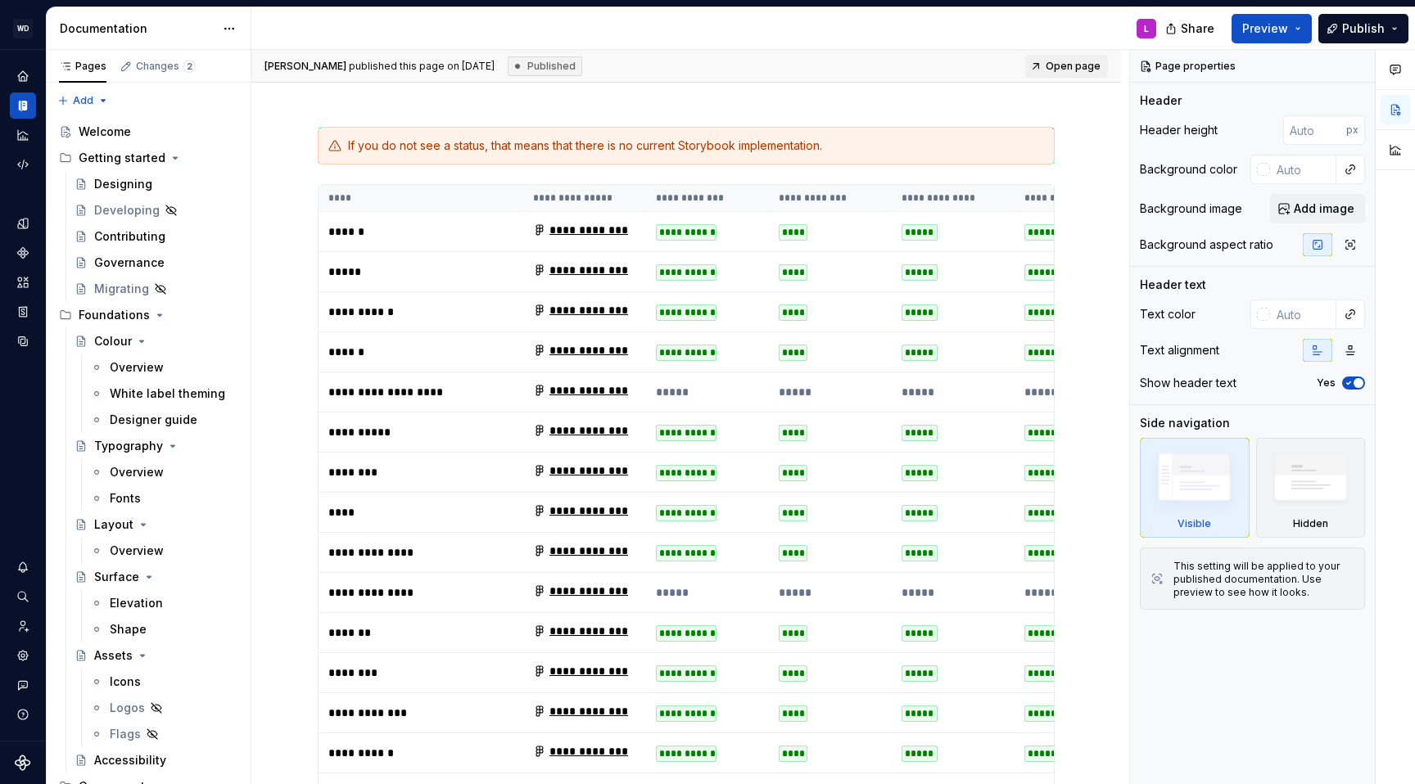
type textarea "*"
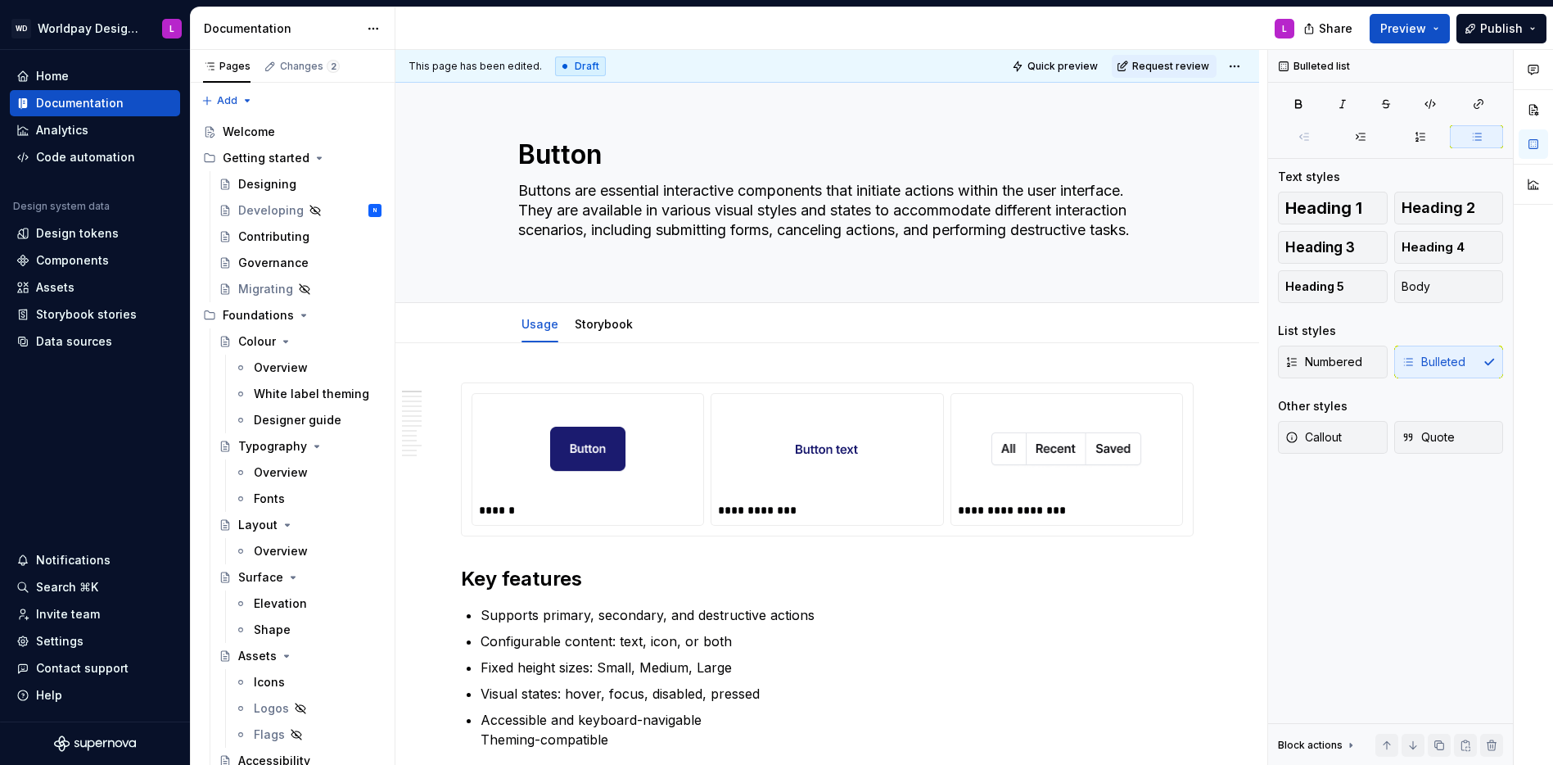
scroll to position [2197, 0]
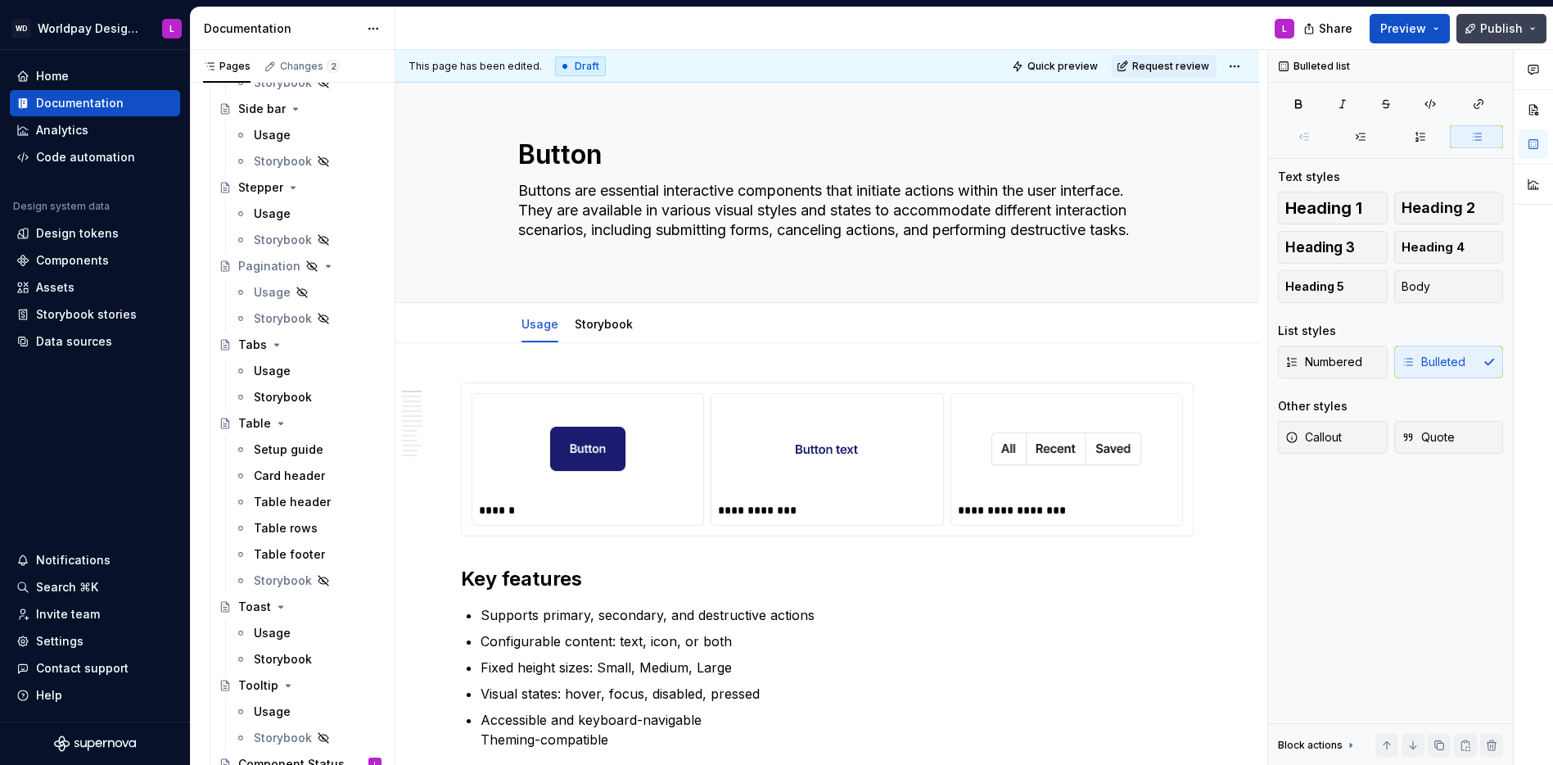
click at [1515, 34] on span "Publish" at bounding box center [1501, 28] width 43 height 16
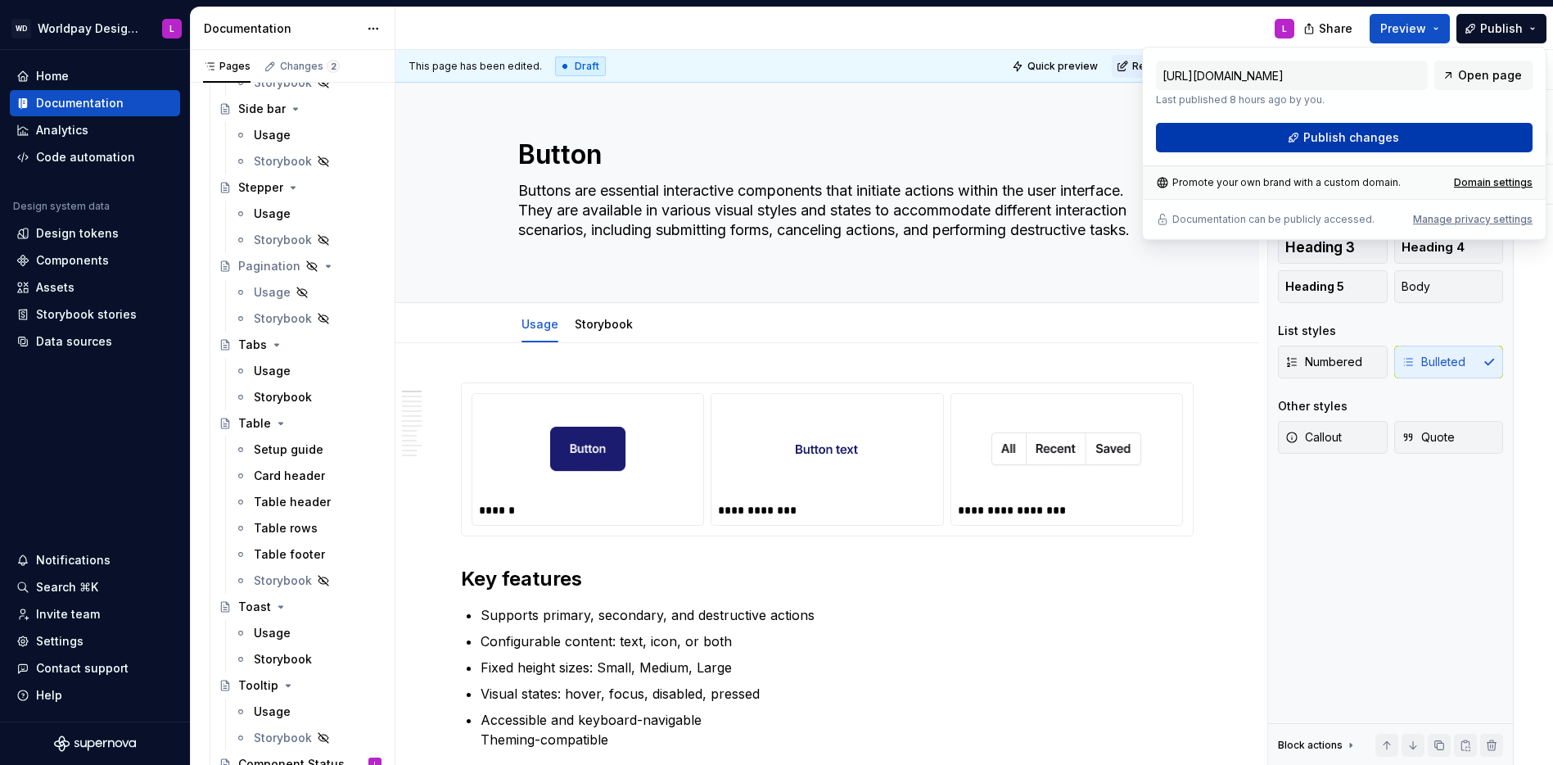
click at [1378, 134] on span "Publish changes" at bounding box center [1351, 137] width 96 height 16
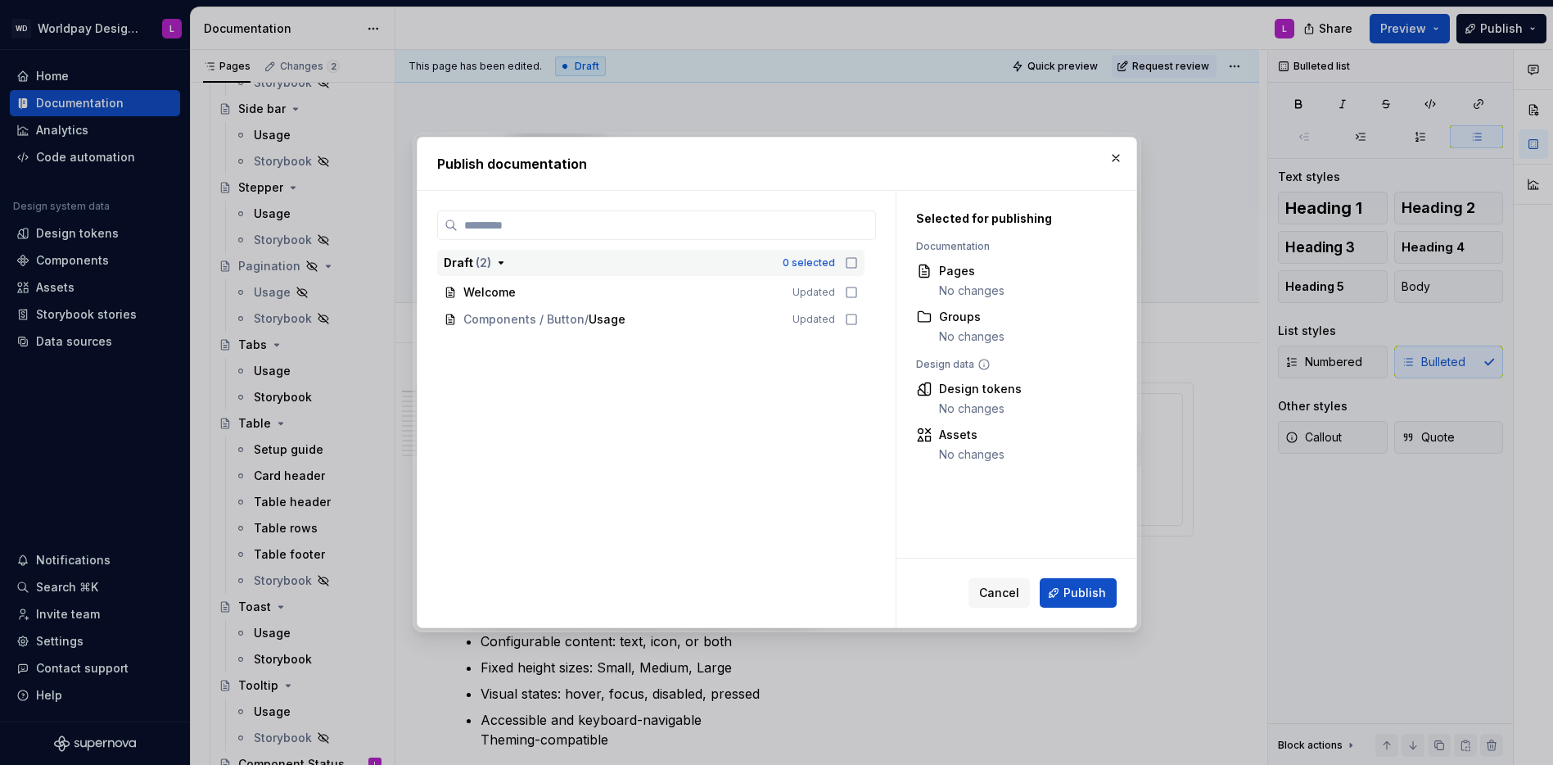
click at [856, 263] on icon "button" at bounding box center [851, 262] width 13 height 13
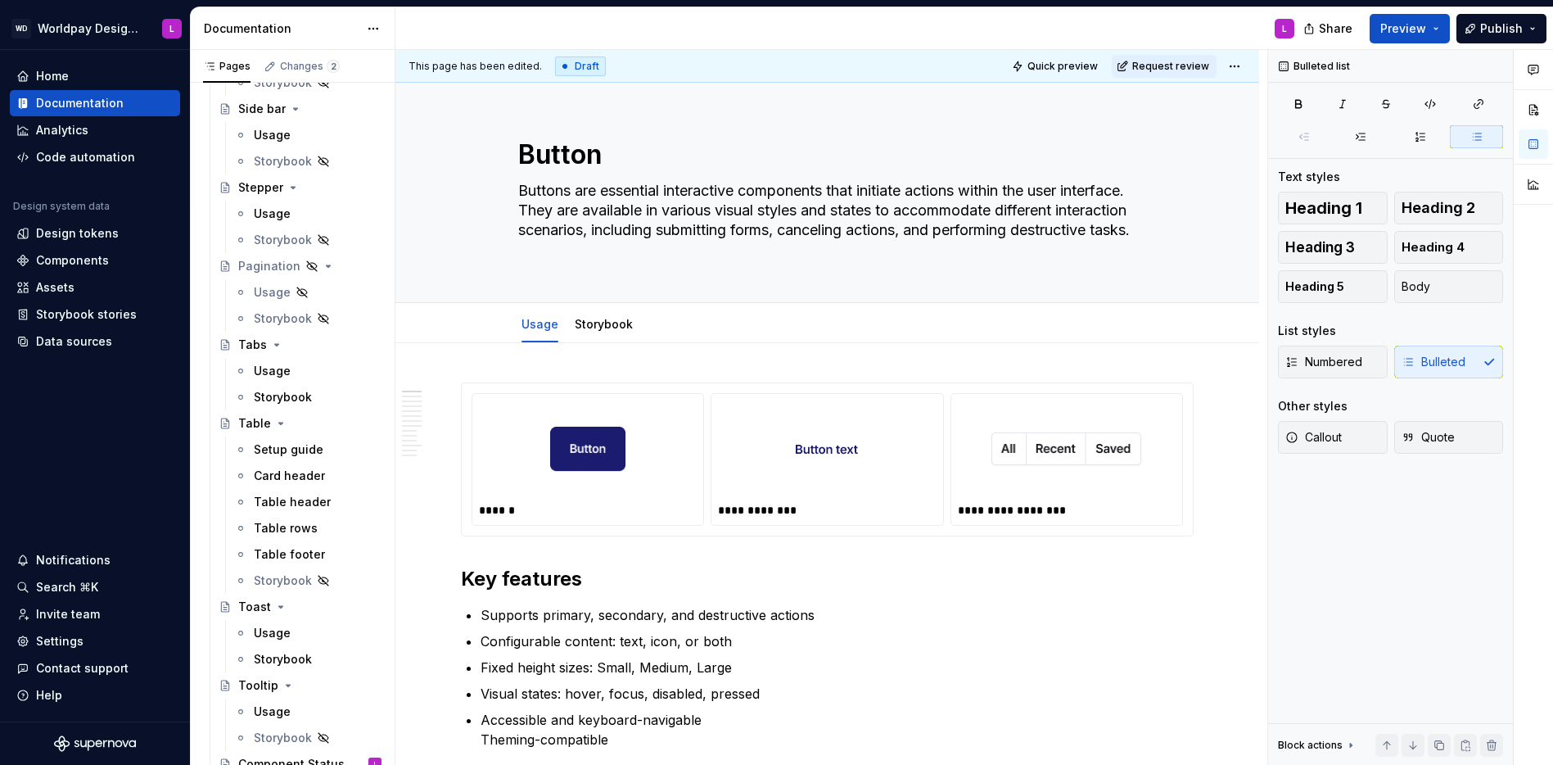
type textarea "*"
